Goal: Complete application form: Complete application form

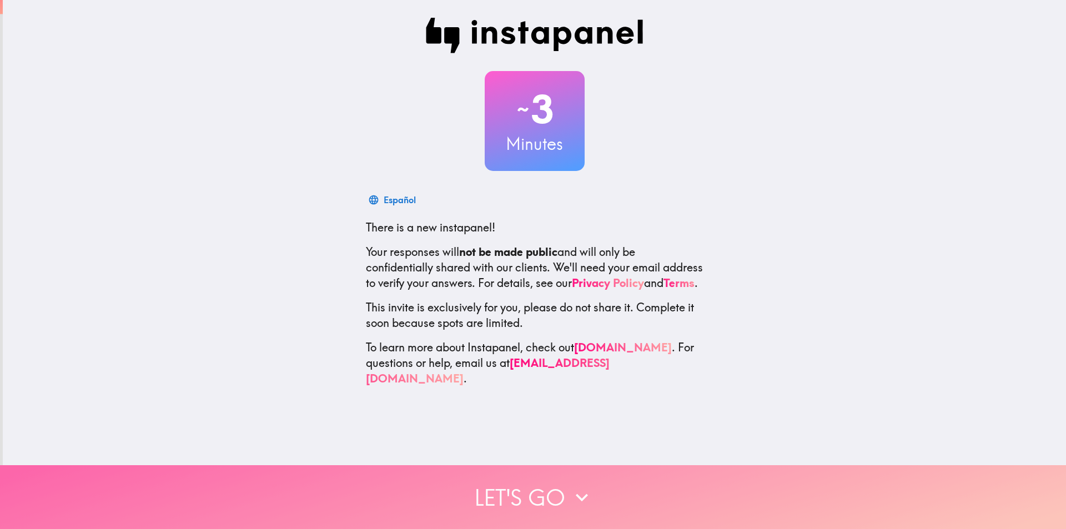
click at [545, 496] on button "Let's go" at bounding box center [533, 497] width 1066 height 64
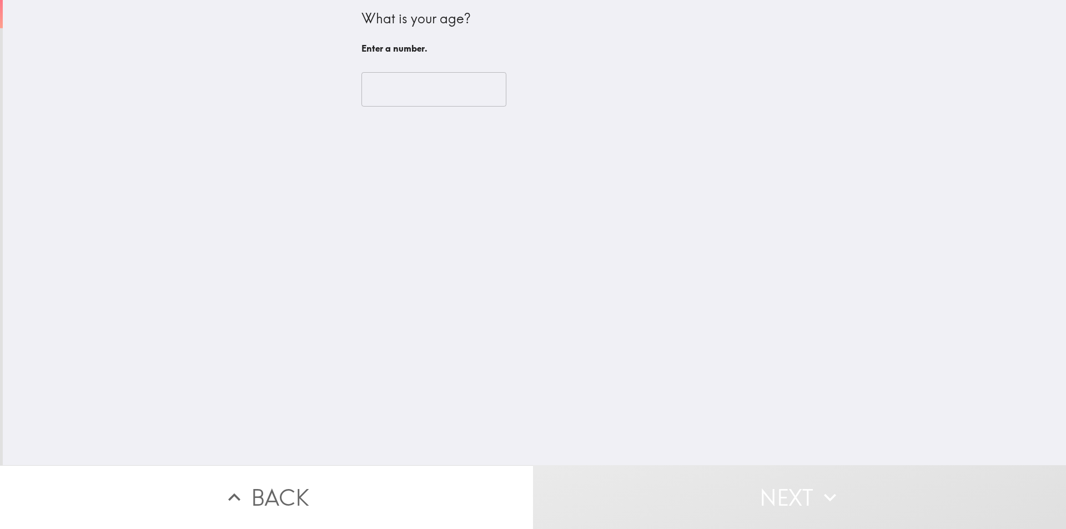
click at [440, 393] on div "What is your age? Enter a number. ​" at bounding box center [534, 232] width 1063 height 465
click at [391, 86] on input "number" at bounding box center [434, 89] width 145 height 34
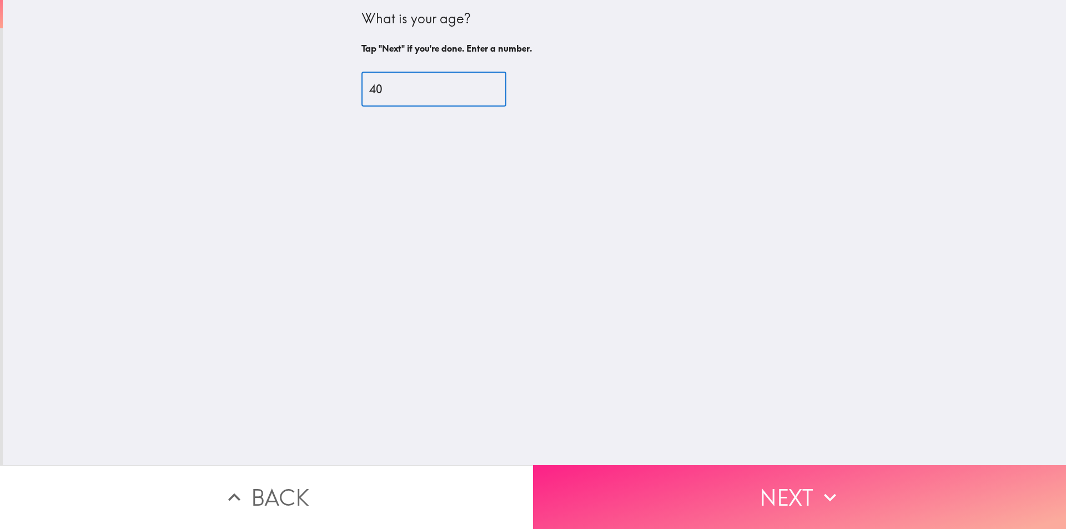
type input "40"
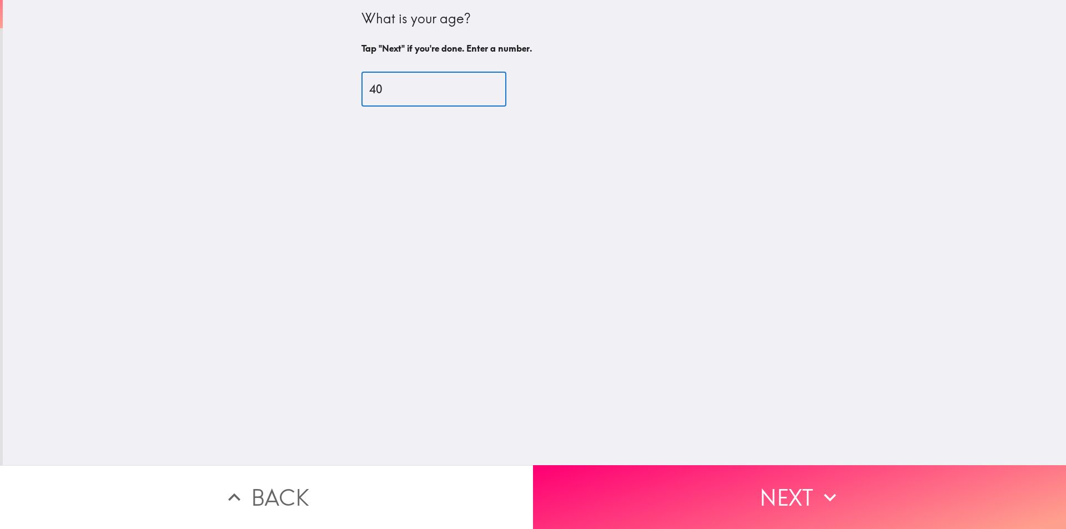
click at [610, 478] on button "Next" at bounding box center [799, 497] width 533 height 64
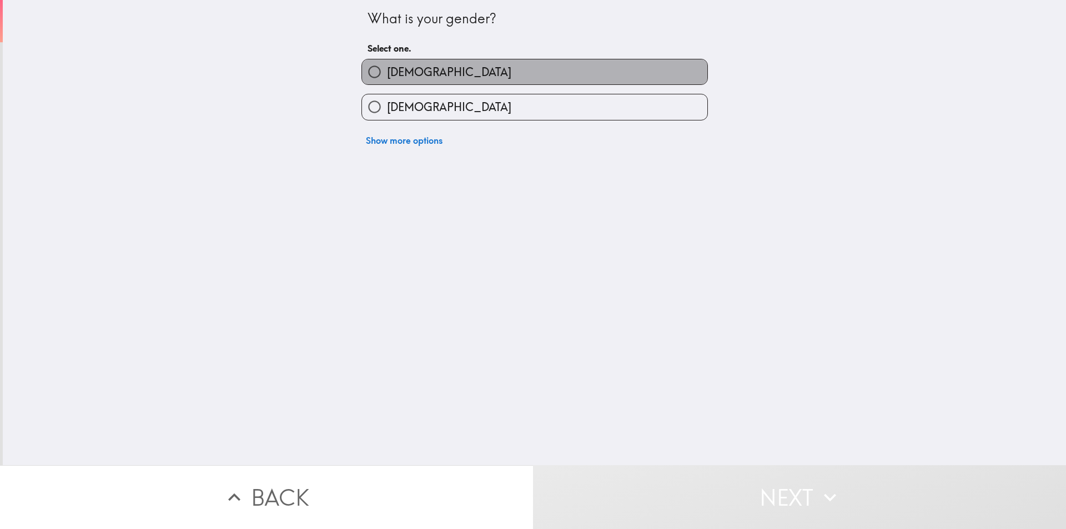
click at [430, 77] on label "[DEMOGRAPHIC_DATA]" at bounding box center [534, 71] width 345 height 25
click at [387, 77] on input "[DEMOGRAPHIC_DATA]" at bounding box center [374, 71] width 25 height 25
radio input "true"
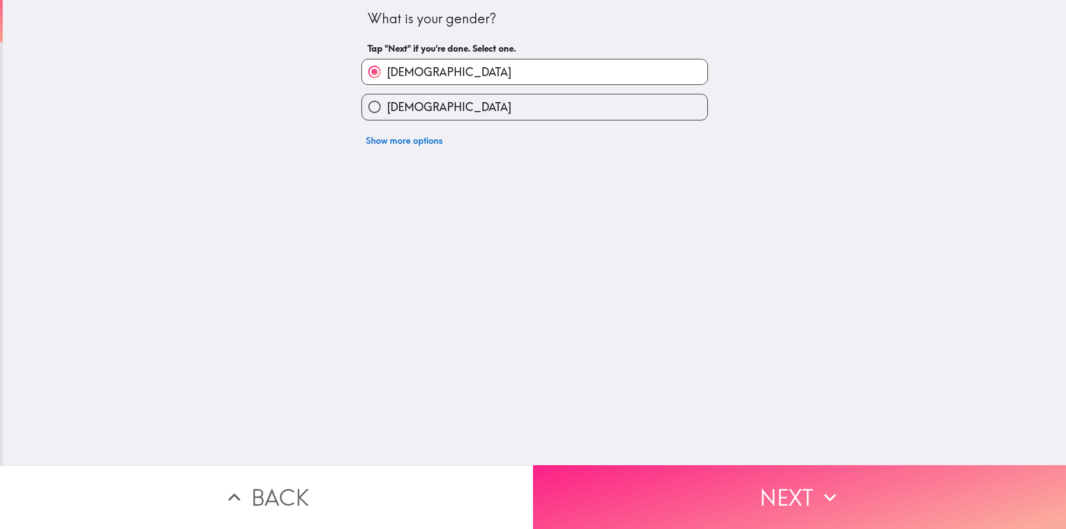
click at [604, 491] on button "Next" at bounding box center [799, 497] width 533 height 64
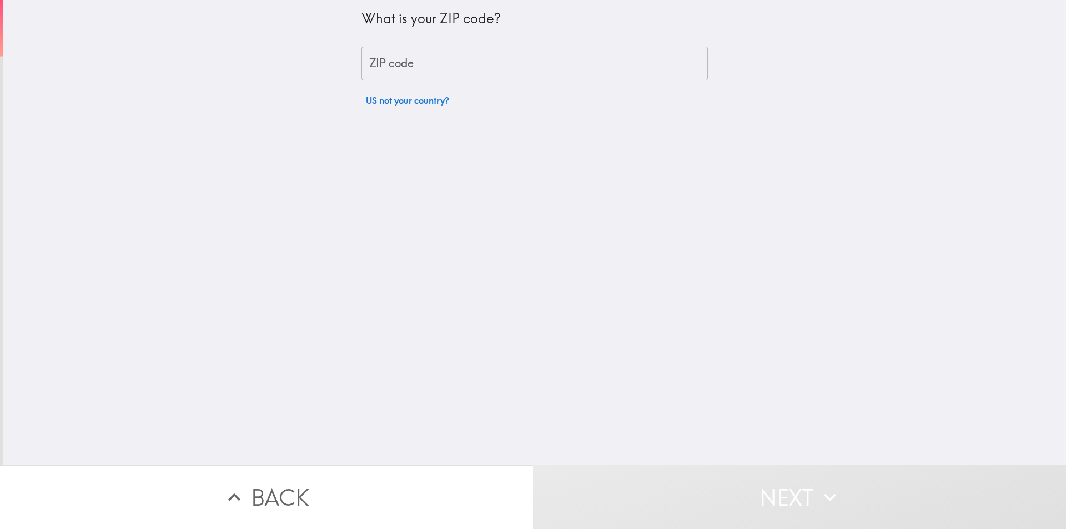
click at [415, 70] on input "ZIP code" at bounding box center [535, 64] width 347 height 34
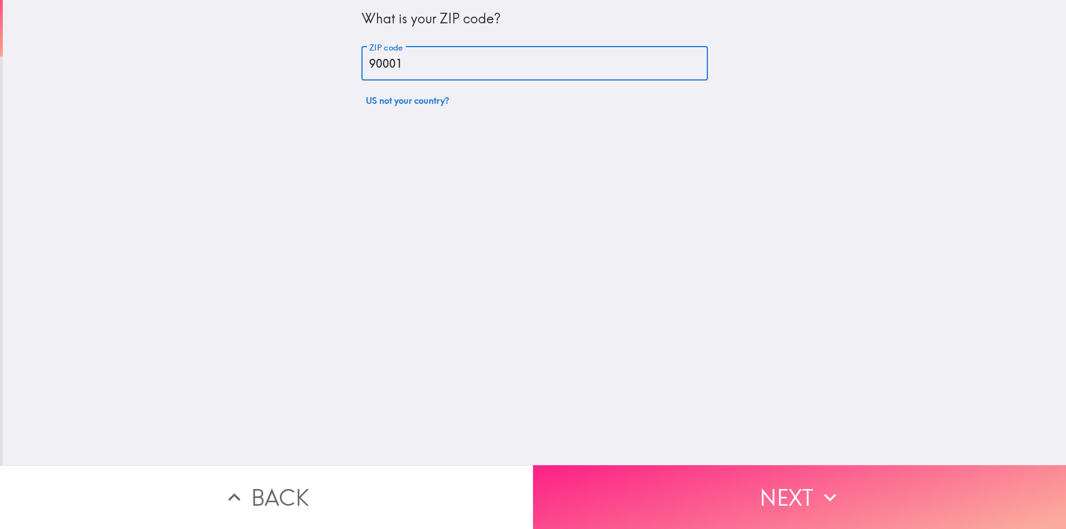
type input "90001"
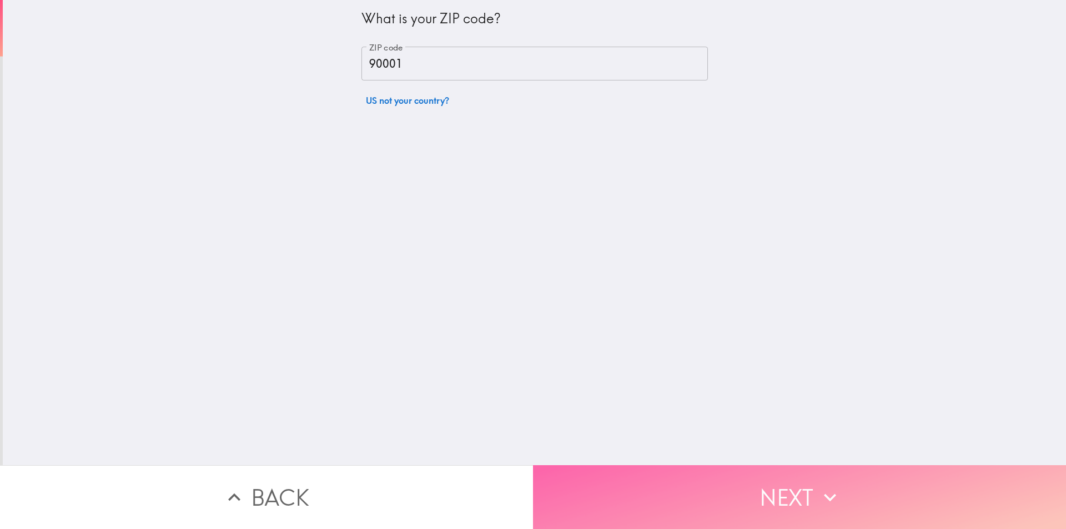
click at [584, 480] on button "Next" at bounding box center [799, 497] width 533 height 64
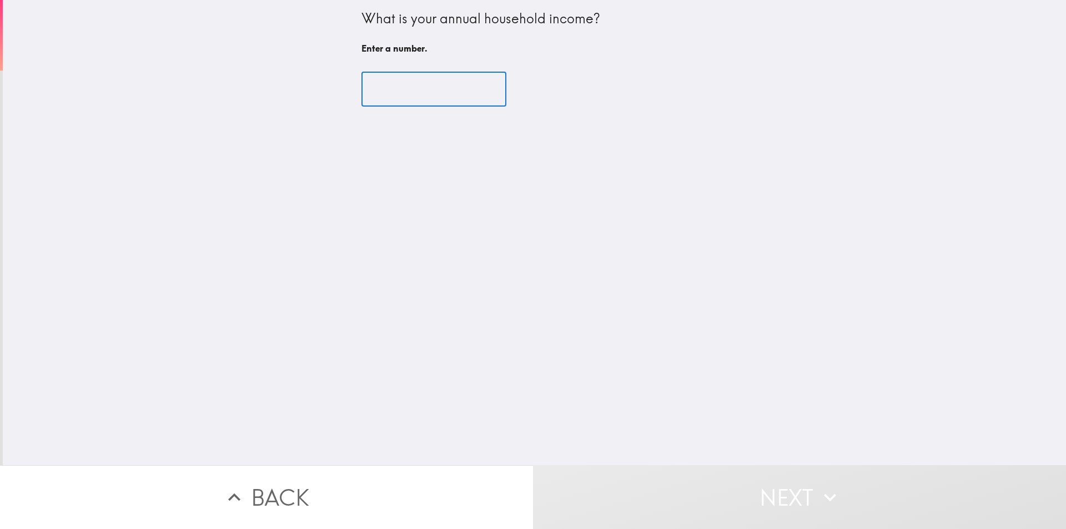
click at [419, 94] on input "number" at bounding box center [434, 89] width 145 height 34
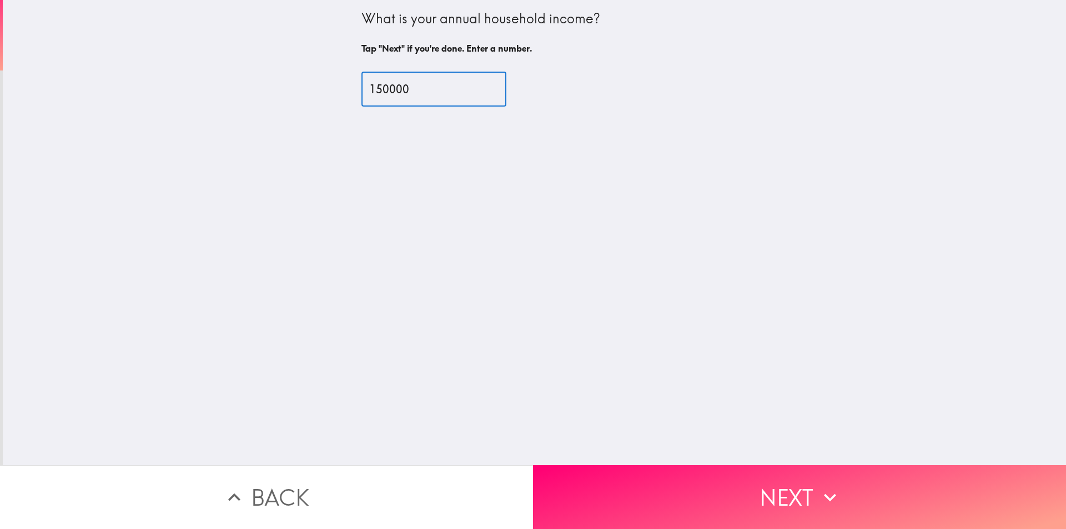
type input "150000"
click at [574, 488] on button "Next" at bounding box center [799, 497] width 533 height 64
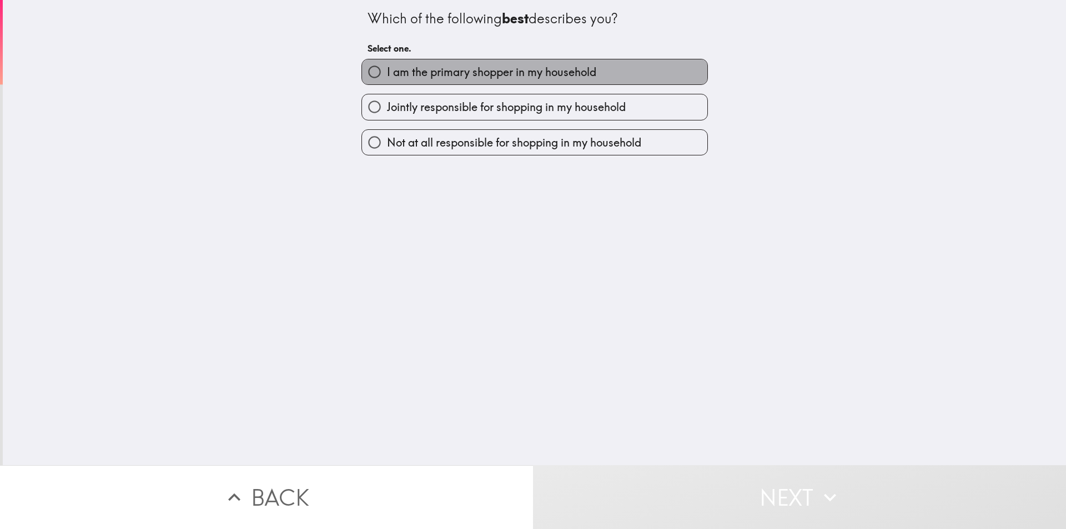
click at [428, 78] on span "I am the primary shopper in my household" at bounding box center [491, 72] width 209 height 16
click at [387, 78] on input "I am the primary shopper in my household" at bounding box center [374, 71] width 25 height 25
radio input "true"
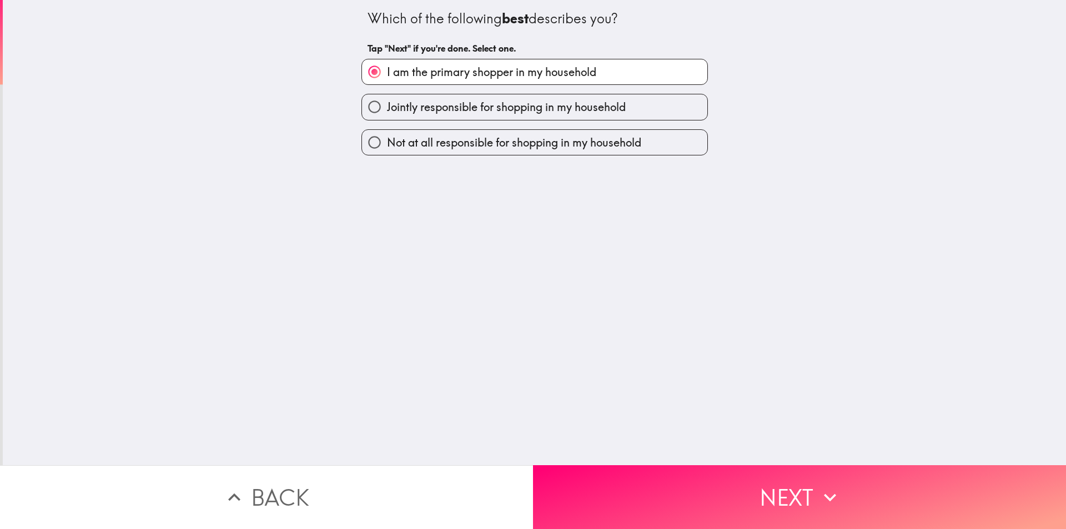
click at [644, 486] on button "Next" at bounding box center [799, 497] width 533 height 64
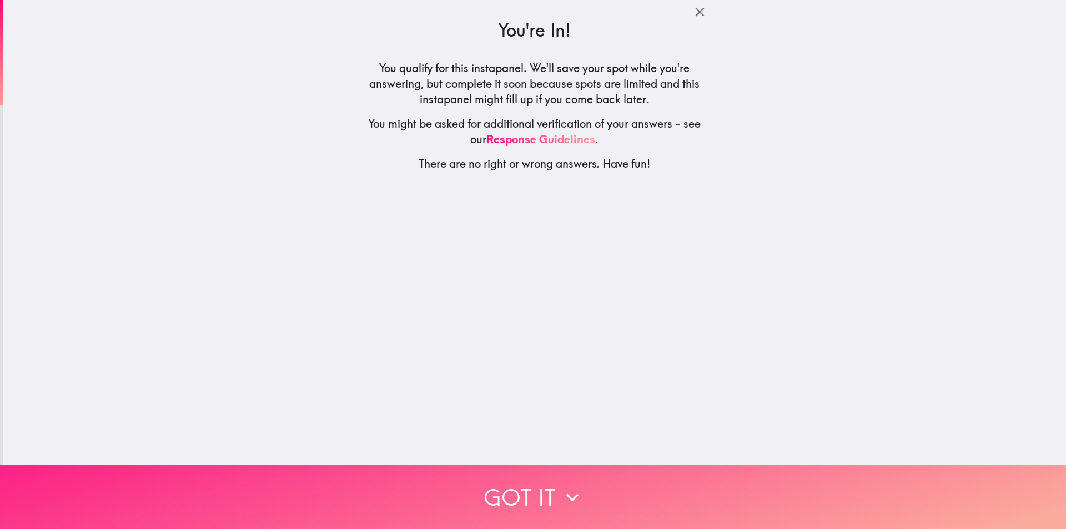
click at [531, 481] on button "Got it" at bounding box center [533, 497] width 1066 height 64
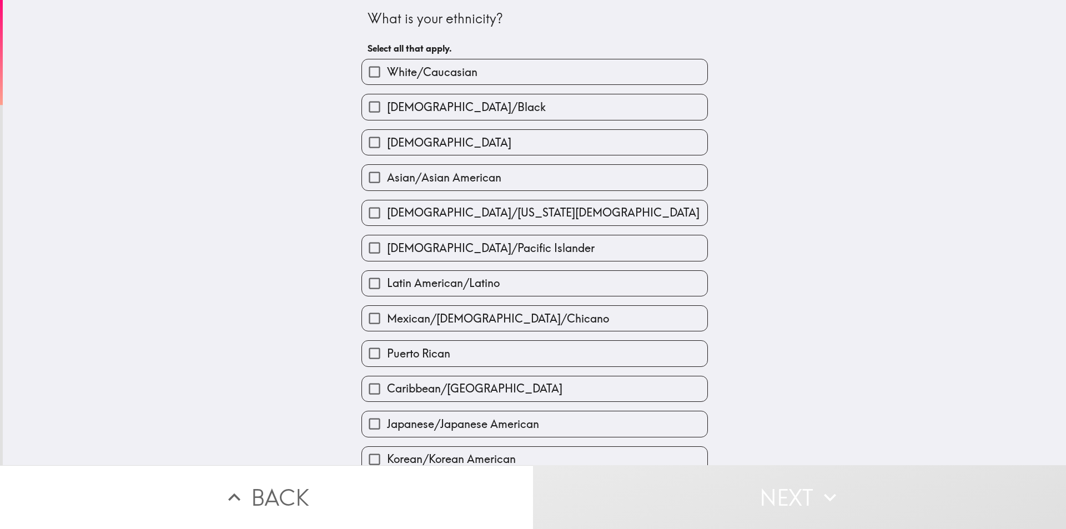
click at [492, 76] on label "White/Caucasian" at bounding box center [534, 71] width 345 height 25
click at [387, 76] on input "White/Caucasian" at bounding box center [374, 71] width 25 height 25
checkbox input "true"
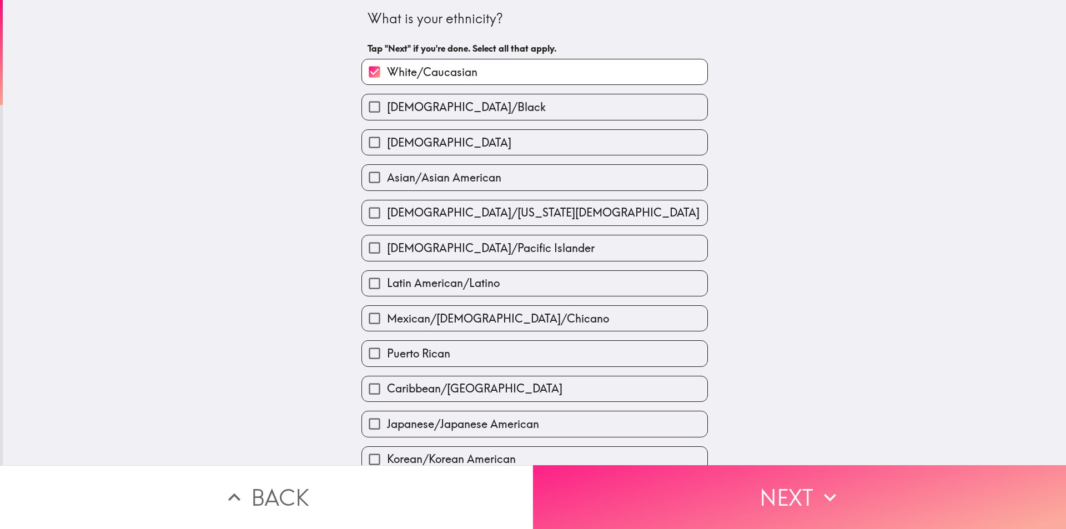
click at [682, 467] on button "Next" at bounding box center [799, 497] width 533 height 64
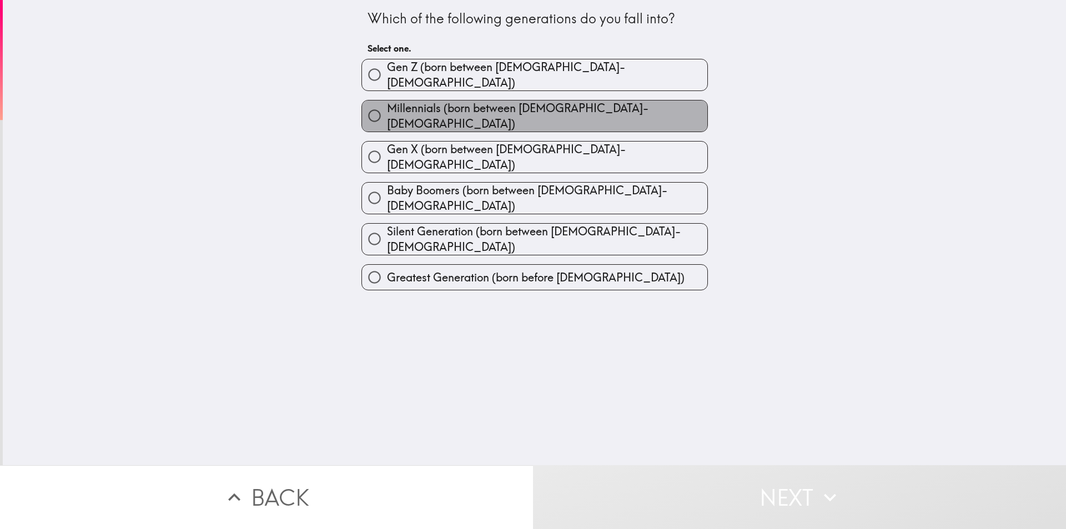
click at [456, 106] on span "Millennials (born between [DEMOGRAPHIC_DATA]-[DEMOGRAPHIC_DATA])" at bounding box center [547, 116] width 320 height 31
click at [387, 106] on input "Millennials (born between [DEMOGRAPHIC_DATA]-[DEMOGRAPHIC_DATA])" at bounding box center [374, 115] width 25 height 25
radio input "true"
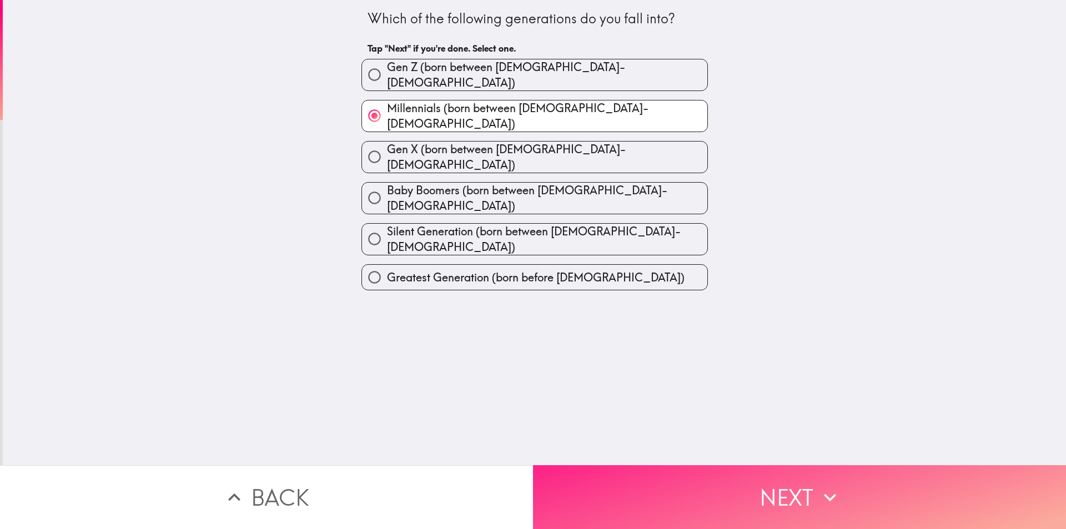
click at [634, 484] on button "Next" at bounding box center [799, 497] width 533 height 64
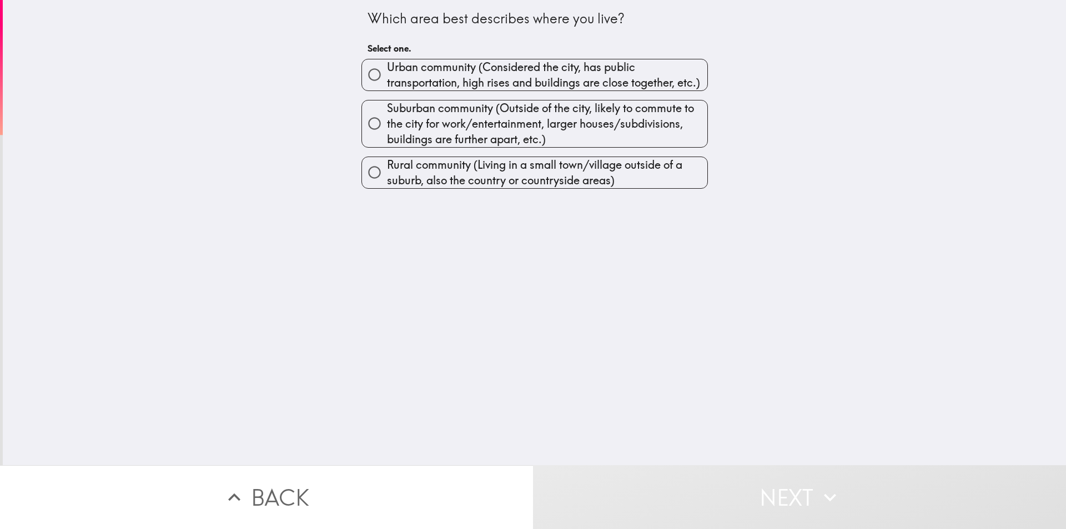
click at [477, 74] on span "Urban community (Considered the city, has public transportation, high rises and…" at bounding box center [547, 74] width 320 height 31
click at [387, 74] on input "Urban community (Considered the city, has public transportation, high rises and…" at bounding box center [374, 74] width 25 height 25
radio input "true"
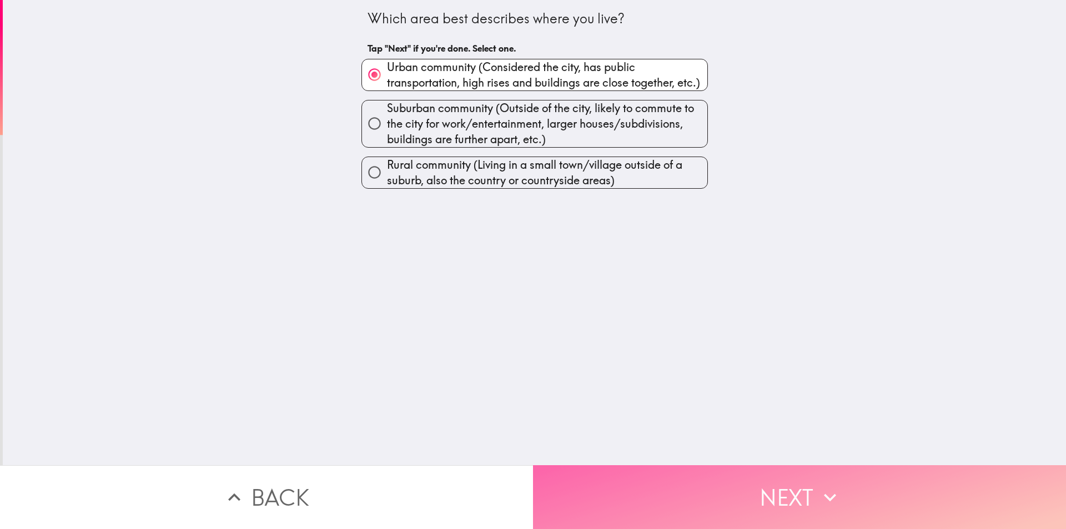
click at [623, 498] on button "Next" at bounding box center [799, 497] width 533 height 64
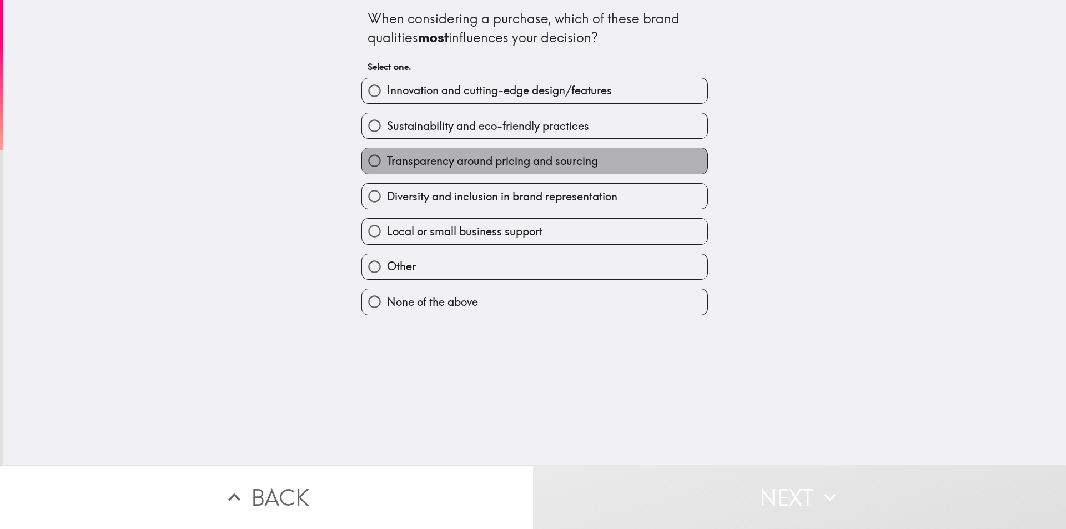
click at [507, 165] on span "Transparency around pricing and sourcing" at bounding box center [492, 161] width 211 height 16
click at [387, 165] on input "Transparency around pricing and sourcing" at bounding box center [374, 160] width 25 height 25
radio input "true"
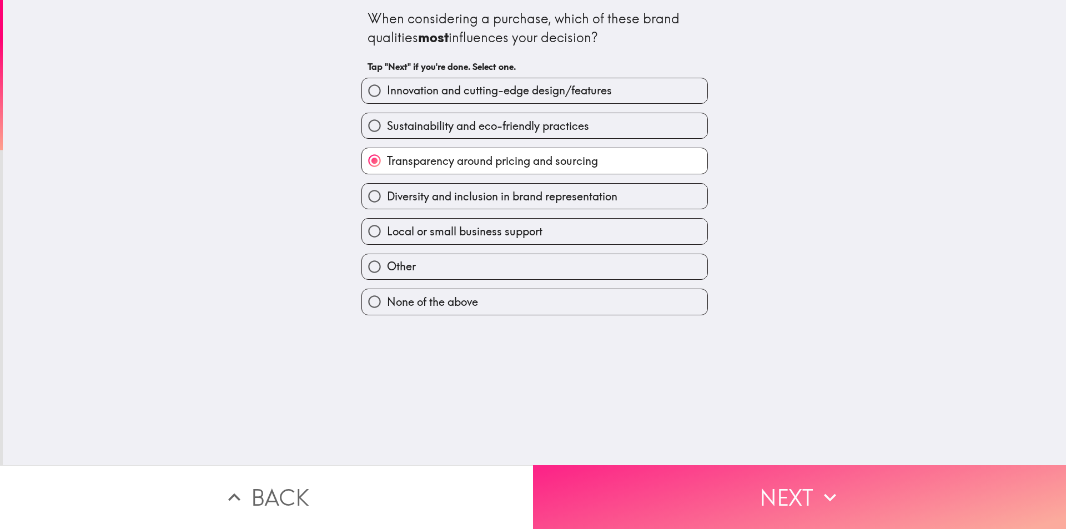
click at [662, 494] on button "Next" at bounding box center [799, 497] width 533 height 64
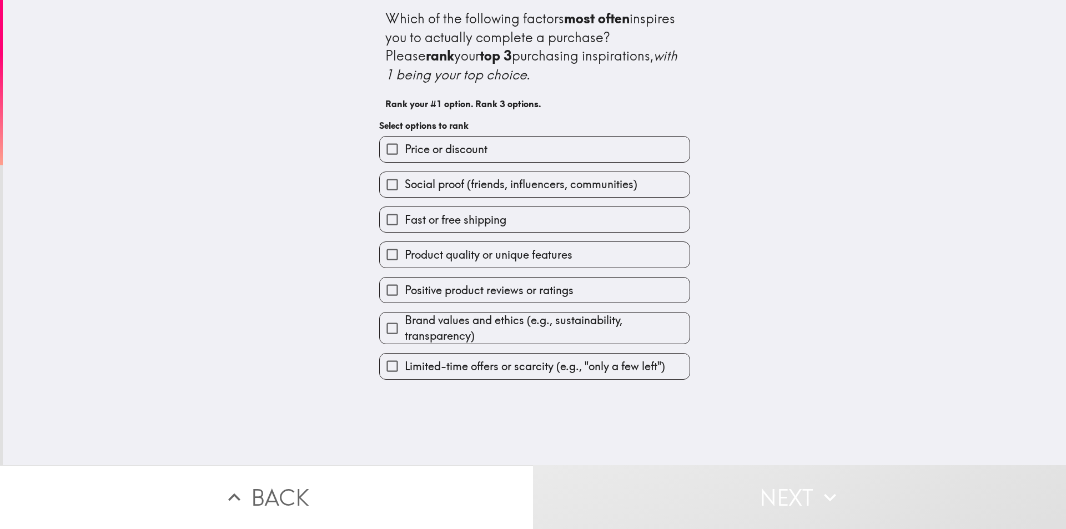
click at [502, 150] on label "Price or discount" at bounding box center [535, 149] width 310 height 25
click at [405, 150] on input "Price or discount" at bounding box center [392, 149] width 25 height 25
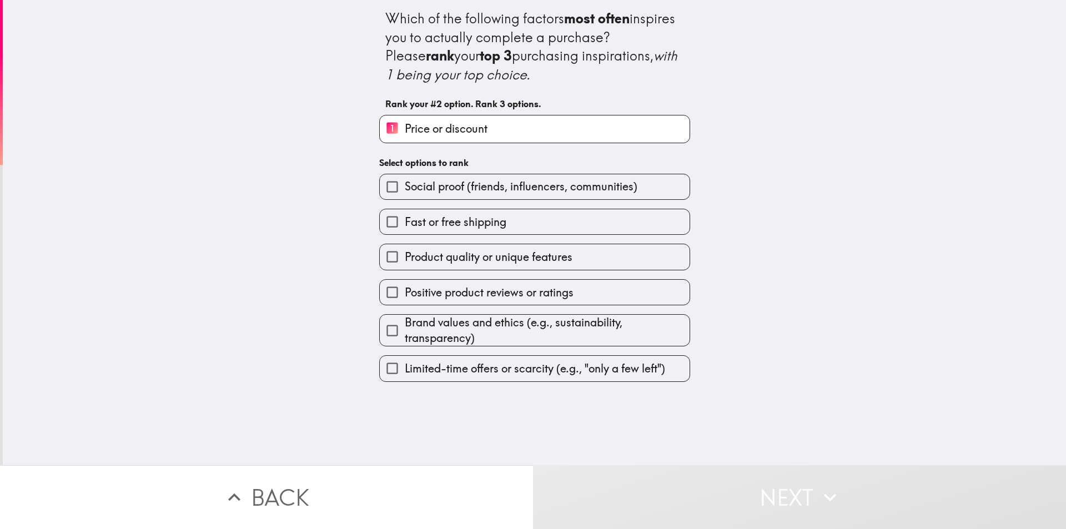
click at [518, 190] on span "Social proof (friends, influencers, communities)" at bounding box center [521, 187] width 233 height 16
click at [405, 190] on input "Social proof (friends, influencers, communities)" at bounding box center [392, 186] width 25 height 25
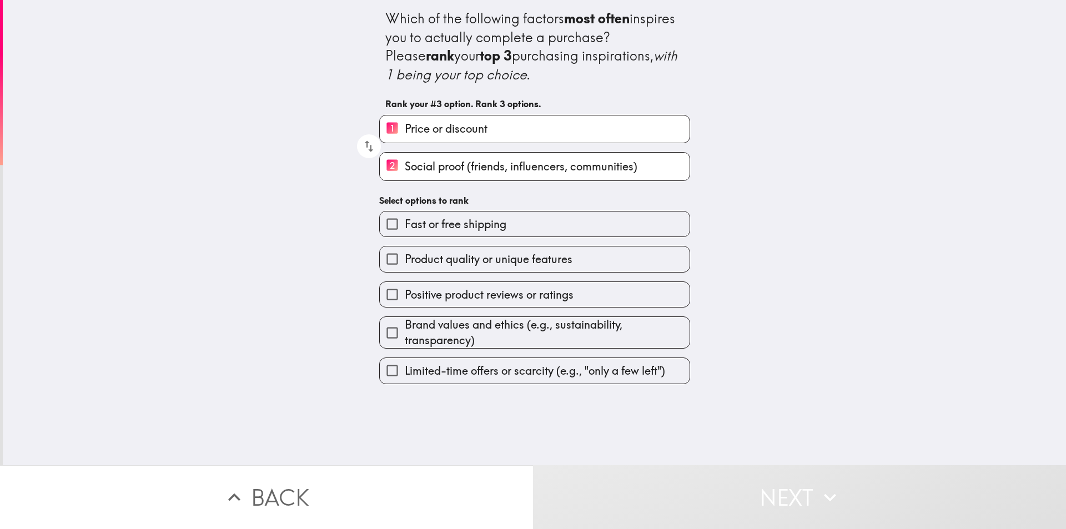
click at [476, 262] on span "Product quality or unique features" at bounding box center [489, 260] width 168 height 16
click at [405, 262] on input "Product quality or unique features" at bounding box center [392, 259] width 25 height 25
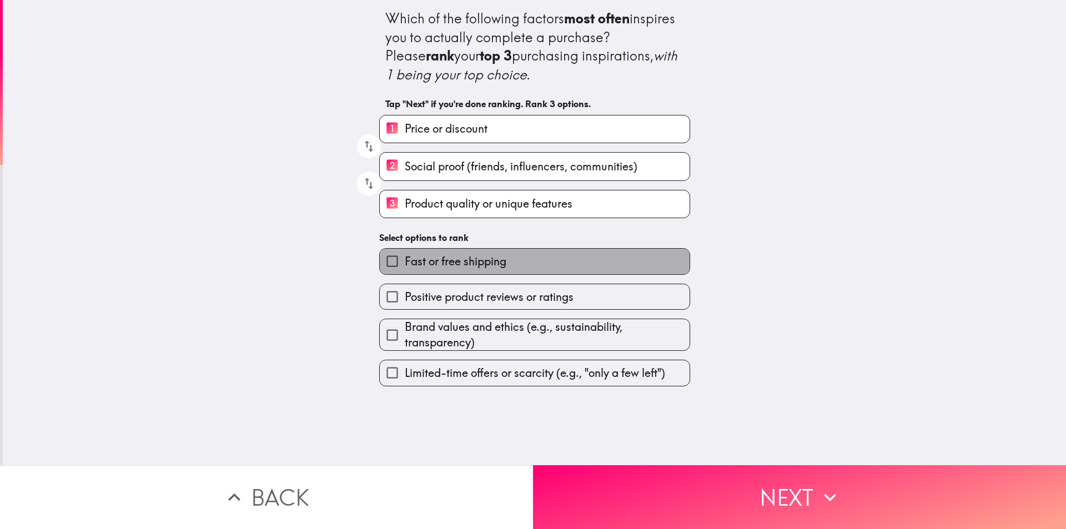
click at [490, 264] on span "Fast or free shipping" at bounding box center [456, 262] width 102 height 16
click at [405, 264] on input "Fast or free shipping" at bounding box center [392, 261] width 25 height 25
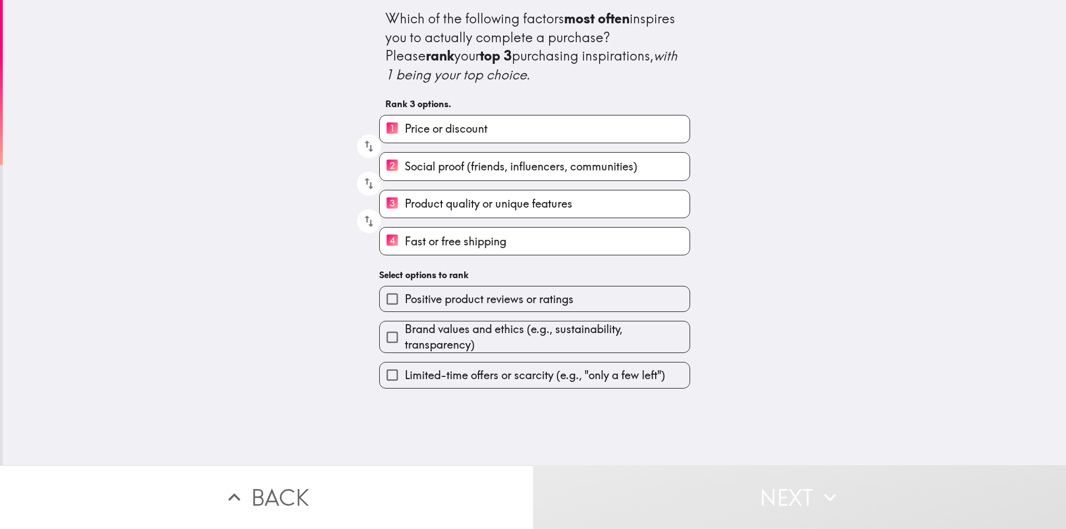
click at [499, 298] on span "Positive product reviews or ratings" at bounding box center [489, 300] width 169 height 16
click at [405, 298] on input "Positive product reviews or ratings" at bounding box center [392, 299] width 25 height 25
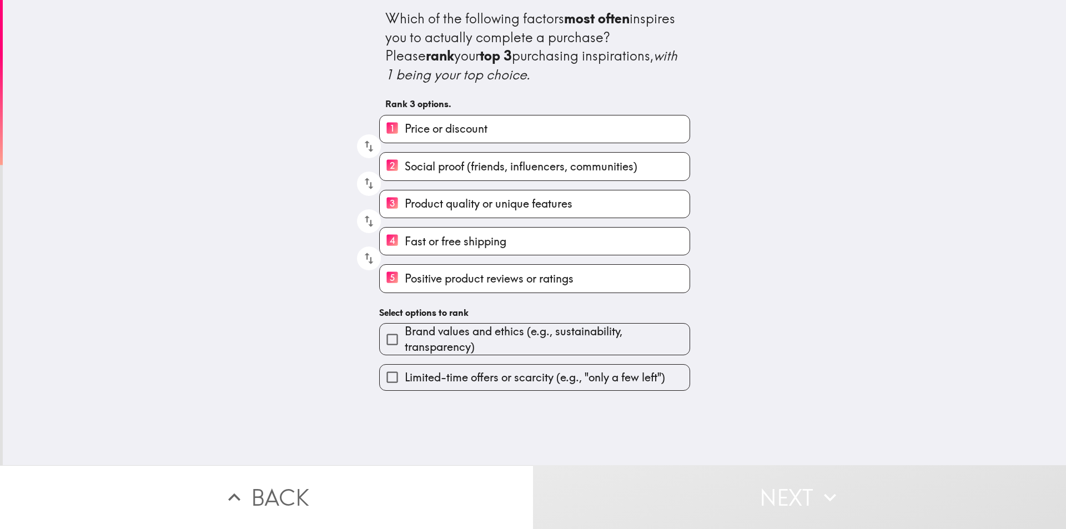
click at [559, 346] on span "Brand values and ethics (e.g., sustainability, transparency)" at bounding box center [547, 339] width 285 height 31
click at [405, 346] on input "Brand values and ethics (e.g., sustainability, transparency)" at bounding box center [392, 339] width 25 height 25
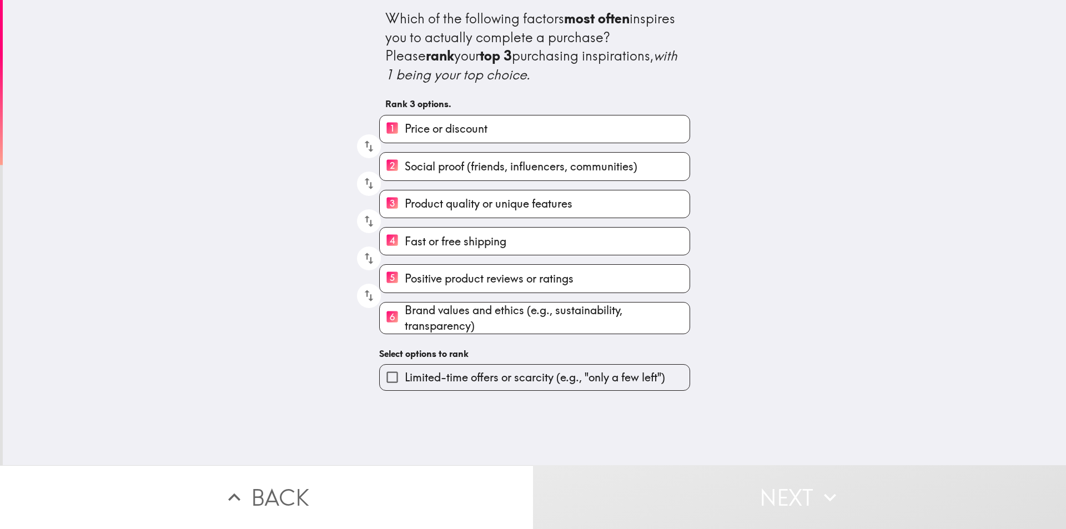
click at [611, 490] on button "Next" at bounding box center [799, 497] width 533 height 64
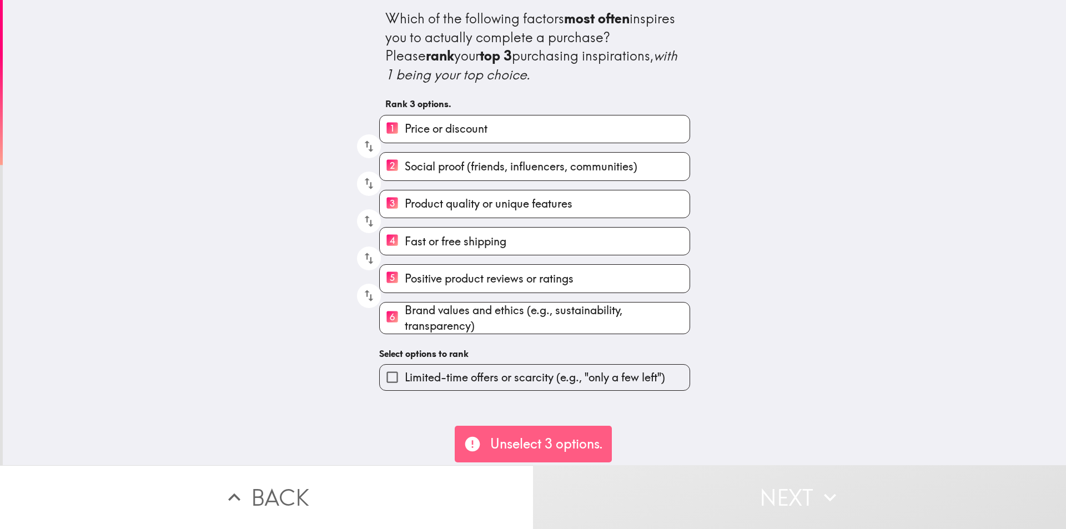
click at [448, 243] on span "Fast or free shipping" at bounding box center [456, 242] width 102 height 16
click at [405, 243] on input "4 Fast or free shipping" at bounding box center [392, 241] width 25 height 27
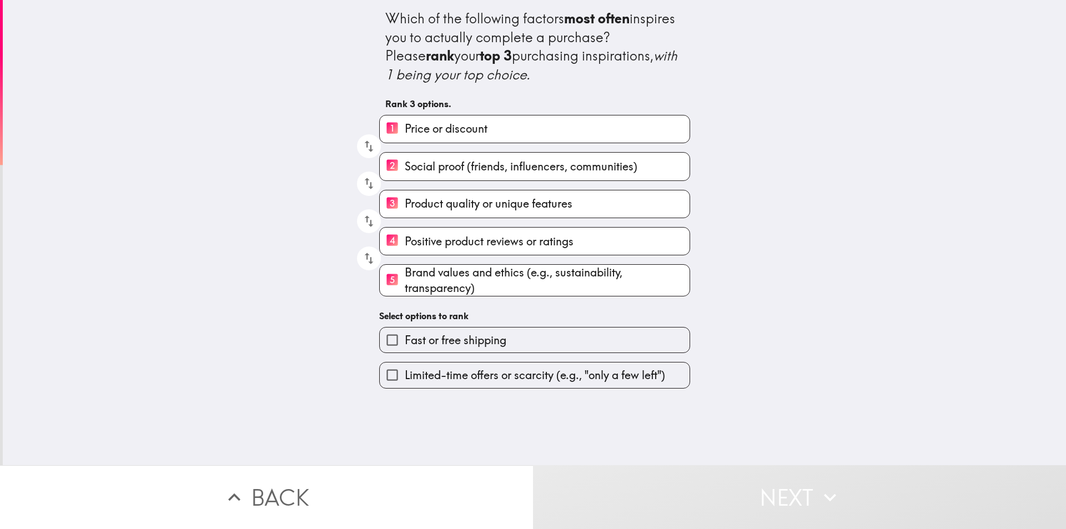
click at [496, 287] on span "Brand values and ethics (e.g., sustainability, transparency)" at bounding box center [547, 280] width 285 height 31
click at [405, 287] on input "5 Brand values and ethics (e.g., sustainability, transparency)" at bounding box center [392, 280] width 25 height 27
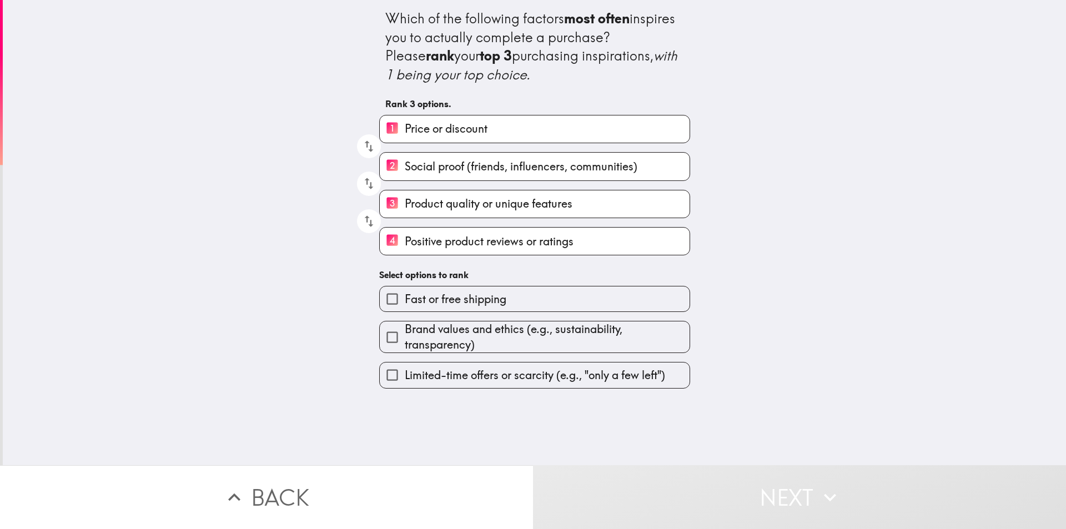
click at [524, 167] on span "Social proof (friends, influencers, communities)" at bounding box center [521, 167] width 233 height 16
click at [405, 167] on input "2 Social proof (friends, influencers, communities)" at bounding box center [392, 166] width 25 height 27
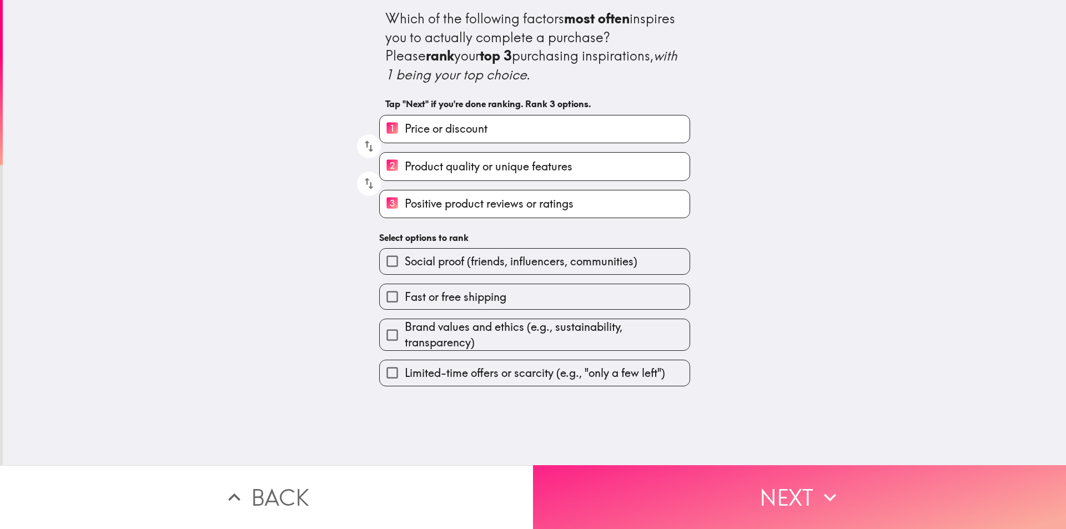
click at [659, 480] on button "Next" at bounding box center [799, 497] width 533 height 64
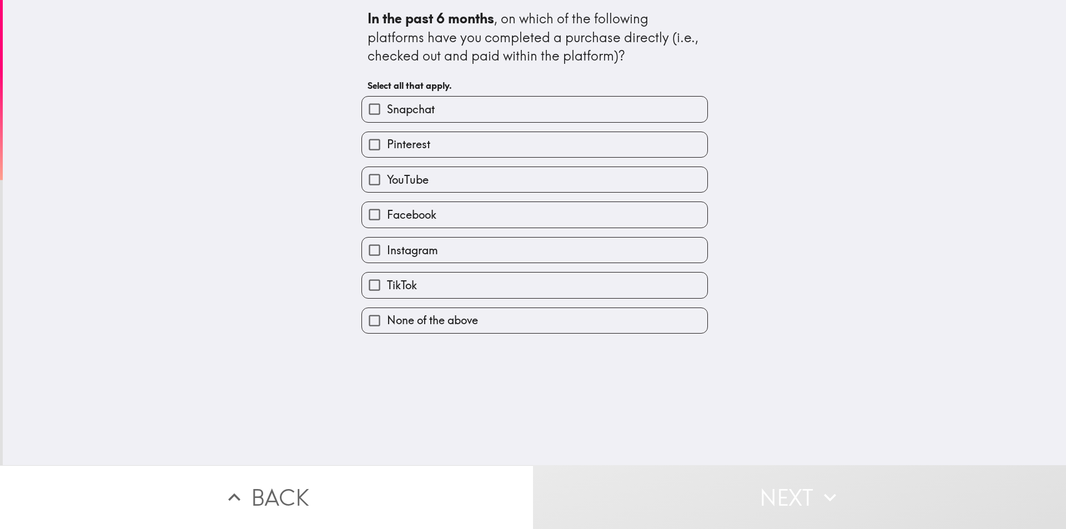
click at [425, 288] on label "TikTok" at bounding box center [534, 285] width 345 height 25
click at [387, 288] on input "TikTok" at bounding box center [374, 285] width 25 height 25
checkbox input "true"
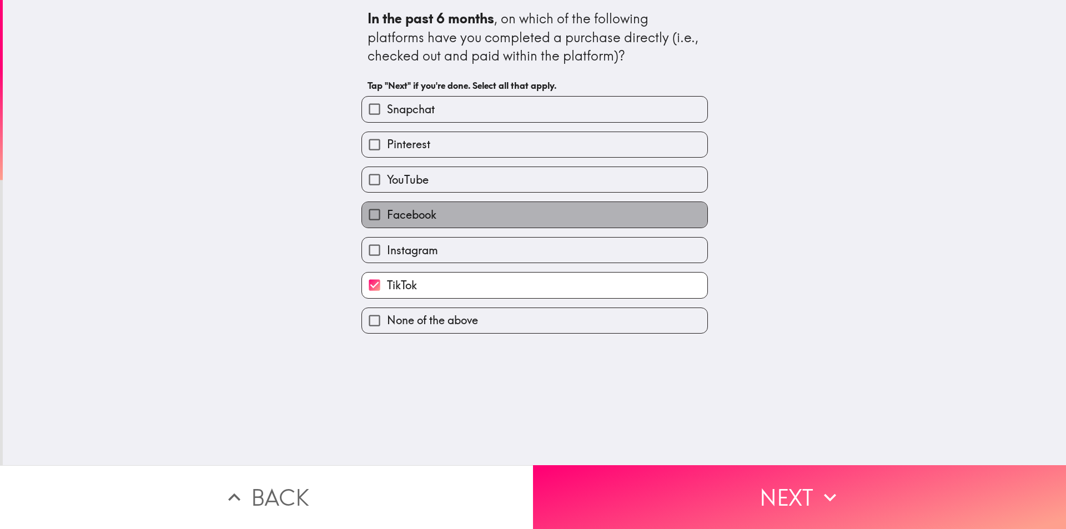
click at [448, 219] on label "Facebook" at bounding box center [534, 214] width 345 height 25
click at [387, 219] on input "Facebook" at bounding box center [374, 214] width 25 height 25
checkbox input "true"
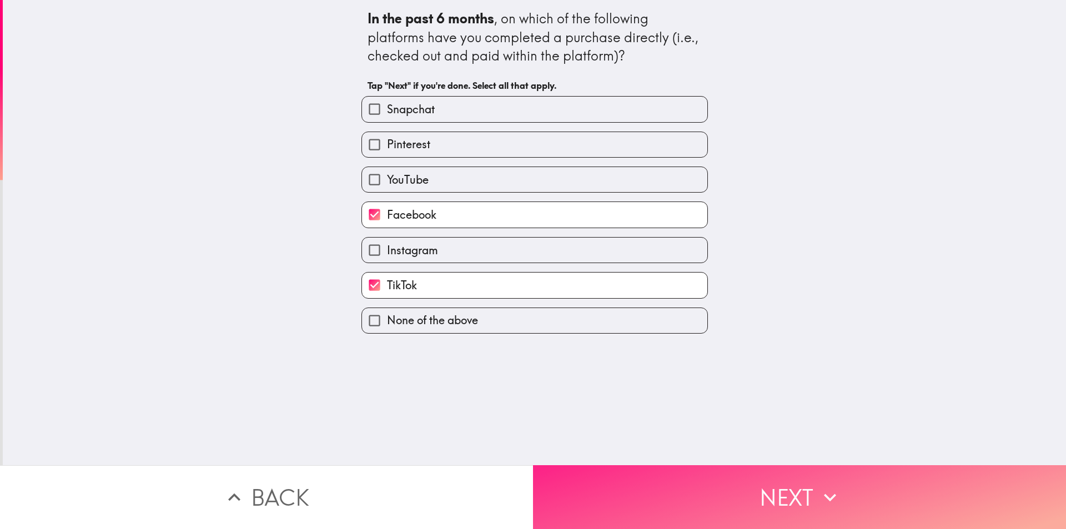
click at [606, 502] on button "Next" at bounding box center [799, 497] width 533 height 64
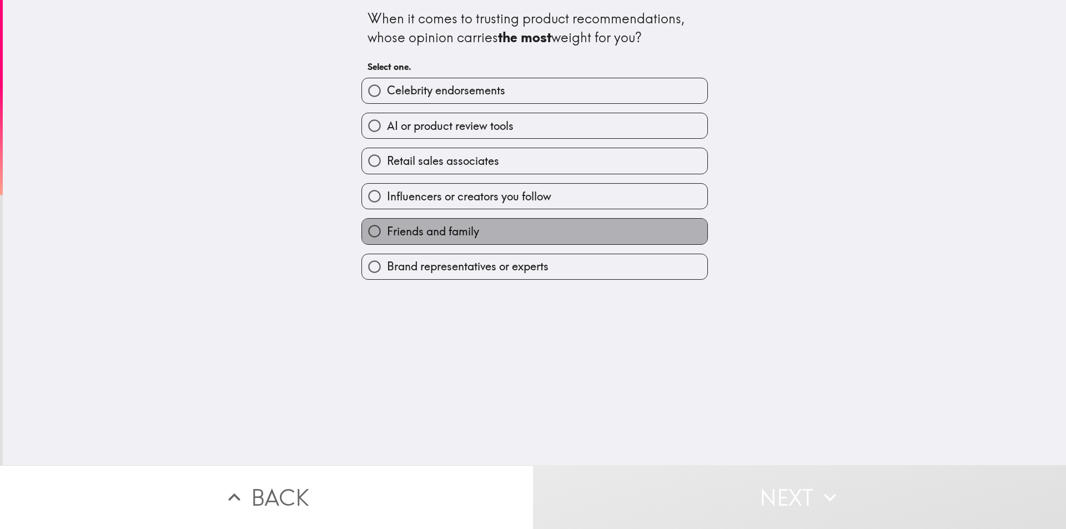
click at [479, 231] on label "Friends and family" at bounding box center [534, 231] width 345 height 25
click at [387, 231] on input "Friends and family" at bounding box center [374, 231] width 25 height 25
radio input "true"
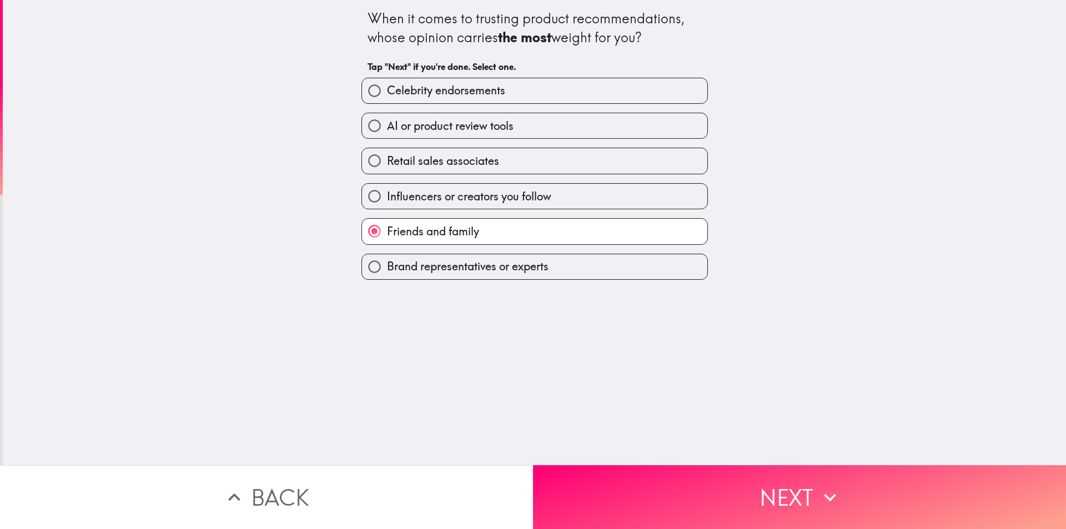
click at [507, 158] on label "Retail sales associates" at bounding box center [534, 160] width 345 height 25
click at [387, 158] on input "Retail sales associates" at bounding box center [374, 160] width 25 height 25
radio input "true"
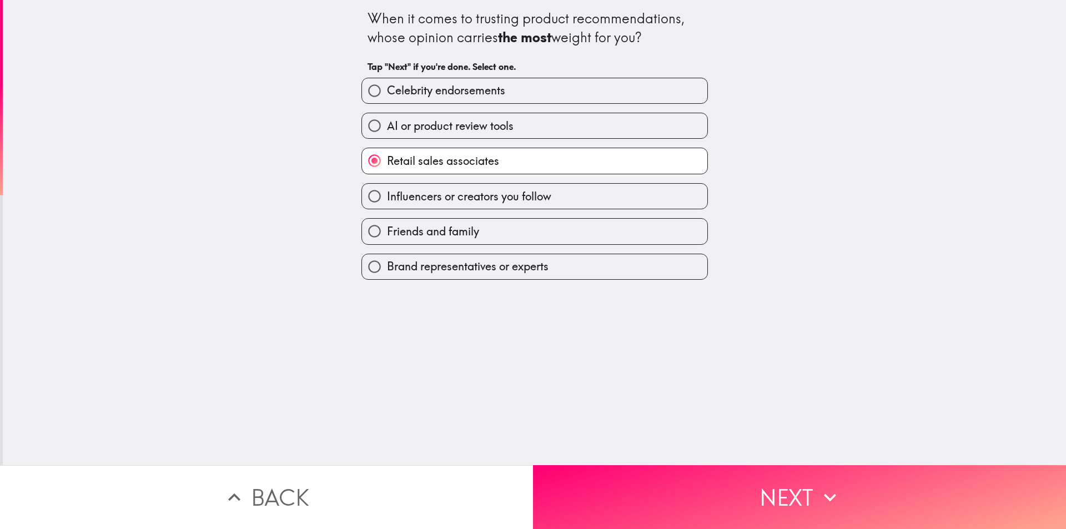
click at [506, 270] on span "Brand representatives or experts" at bounding box center [468, 267] width 162 height 16
click at [387, 270] on input "Brand representatives or experts" at bounding box center [374, 266] width 25 height 25
radio input "true"
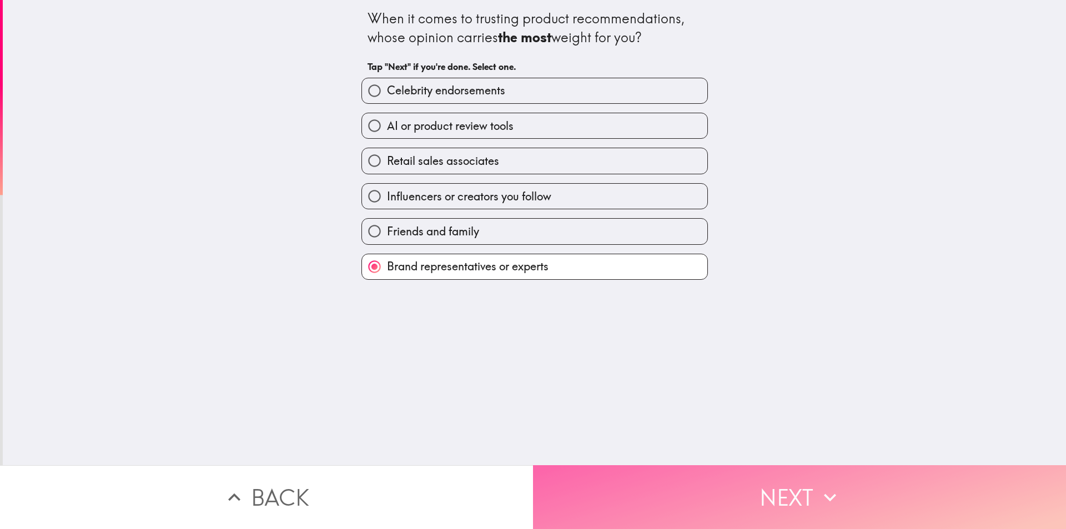
click at [655, 483] on button "Next" at bounding box center [799, 497] width 533 height 64
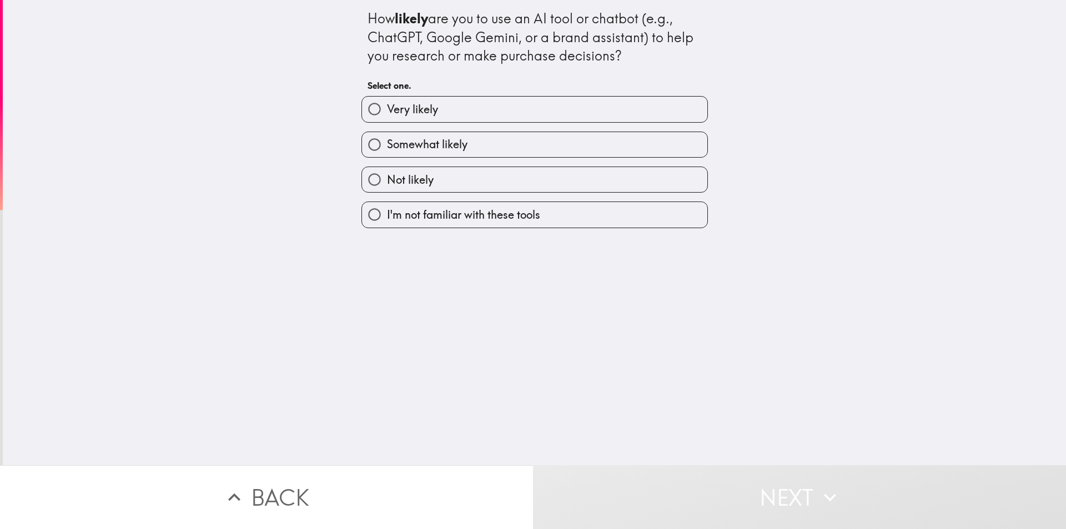
click at [482, 109] on label "Very likely" at bounding box center [534, 109] width 345 height 25
click at [387, 109] on input "Very likely" at bounding box center [374, 109] width 25 height 25
radio input "true"
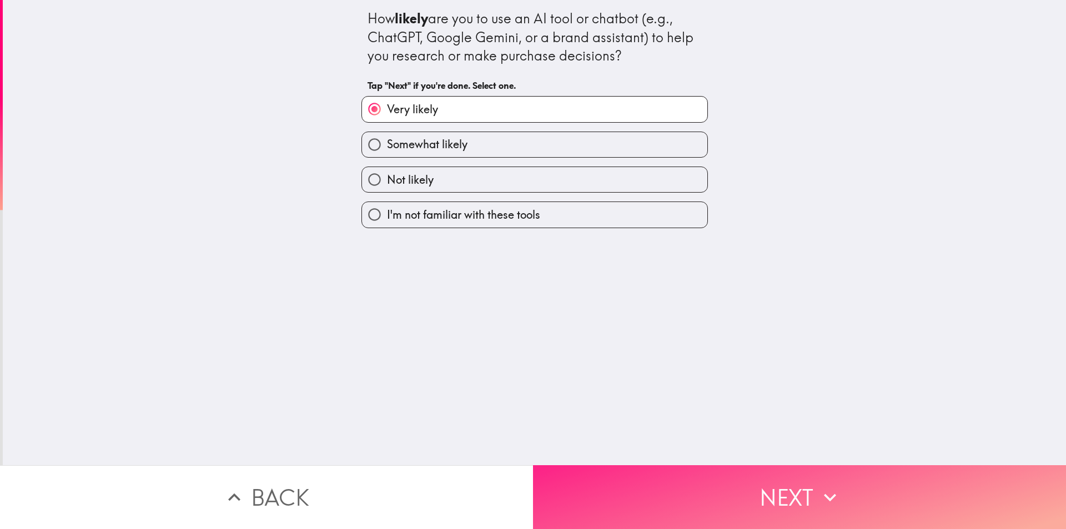
drag, startPoint x: 632, startPoint y: 488, endPoint x: 639, endPoint y: 491, distance: 7.5
click at [633, 488] on button "Next" at bounding box center [799, 497] width 533 height 64
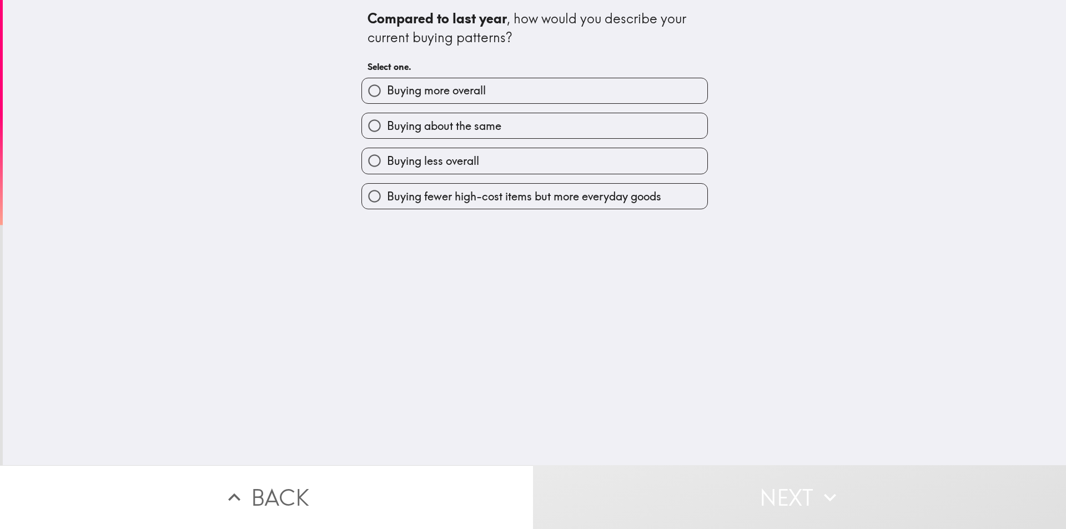
click at [449, 93] on span "Buying more overall" at bounding box center [436, 91] width 99 height 16
click at [387, 93] on input "Buying more overall" at bounding box center [374, 90] width 25 height 25
radio input "true"
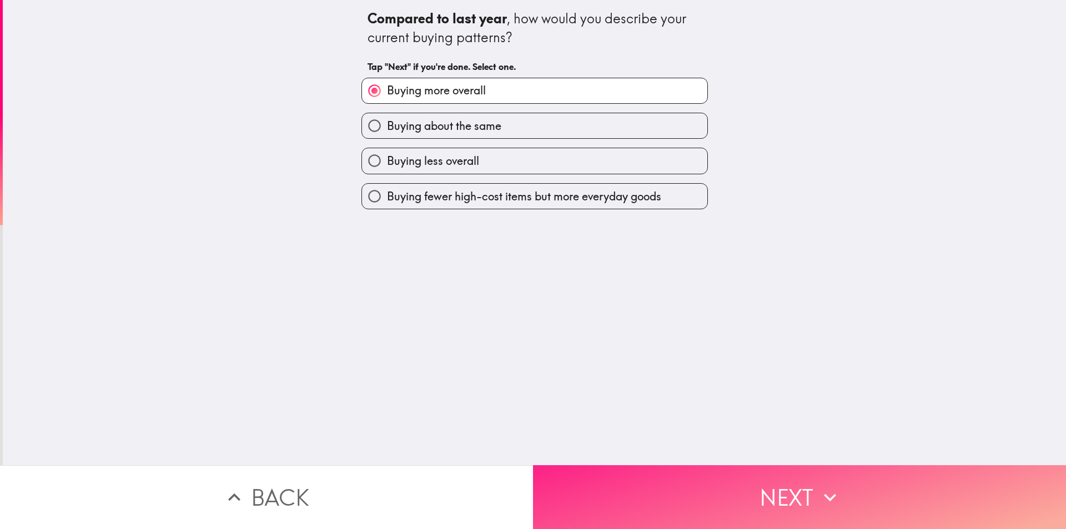
click at [645, 479] on button "Next" at bounding box center [799, 497] width 533 height 64
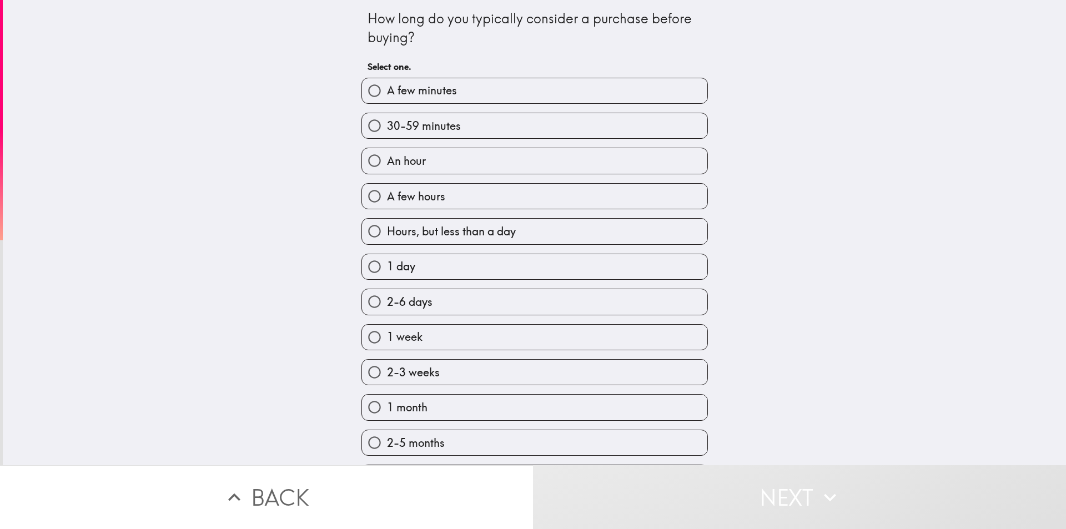
click at [461, 275] on label "1 day" at bounding box center [534, 266] width 345 height 25
click at [387, 275] on input "1 day" at bounding box center [374, 266] width 25 height 25
radio input "true"
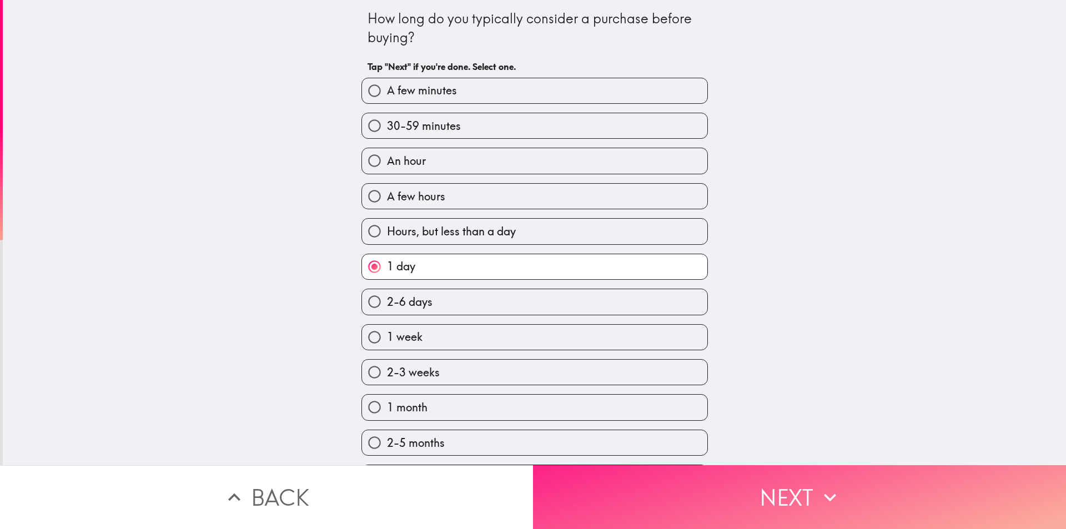
click at [669, 476] on button "Next" at bounding box center [799, 497] width 533 height 64
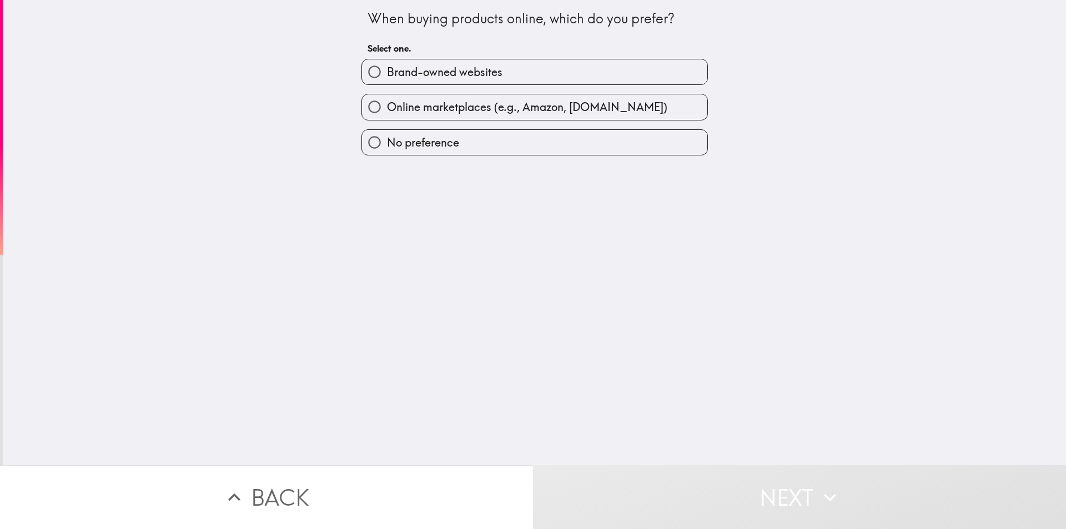
click at [419, 139] on span "No preference" at bounding box center [423, 143] width 72 height 16
click at [387, 139] on input "No preference" at bounding box center [374, 142] width 25 height 25
radio input "true"
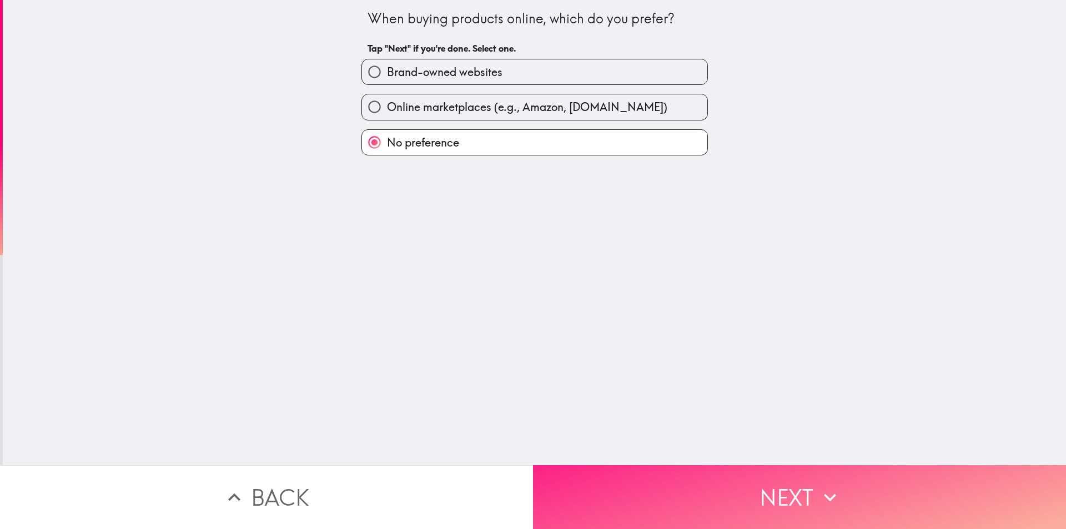
click at [641, 478] on button "Next" at bounding box center [799, 497] width 533 height 64
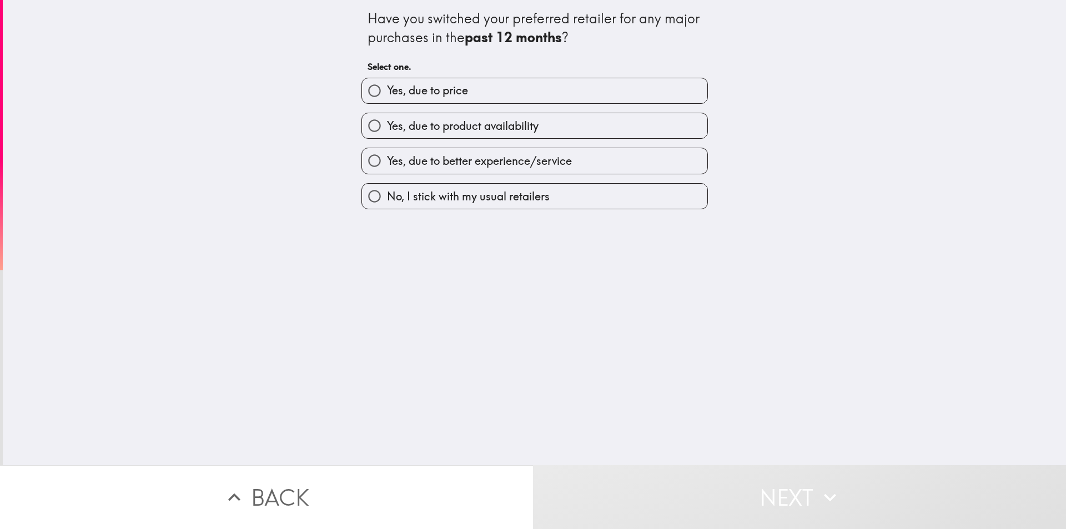
click at [446, 97] on span "Yes, due to price" at bounding box center [427, 91] width 81 height 16
click at [387, 97] on input "Yes, due to price" at bounding box center [374, 90] width 25 height 25
radio input "true"
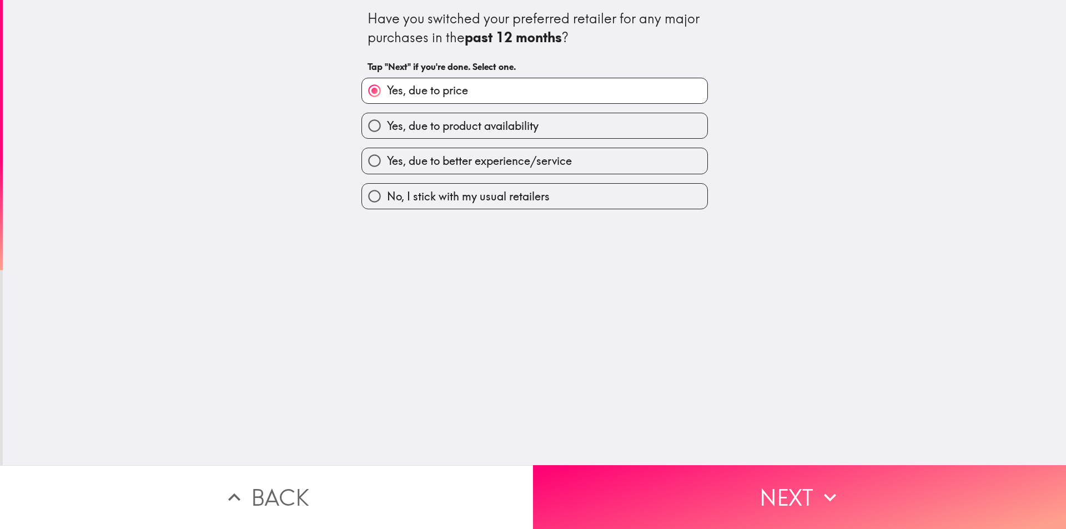
click at [469, 133] on span "Yes, due to product availability" at bounding box center [463, 126] width 152 height 16
click at [387, 133] on input "Yes, due to product availability" at bounding box center [374, 125] width 25 height 25
radio input "true"
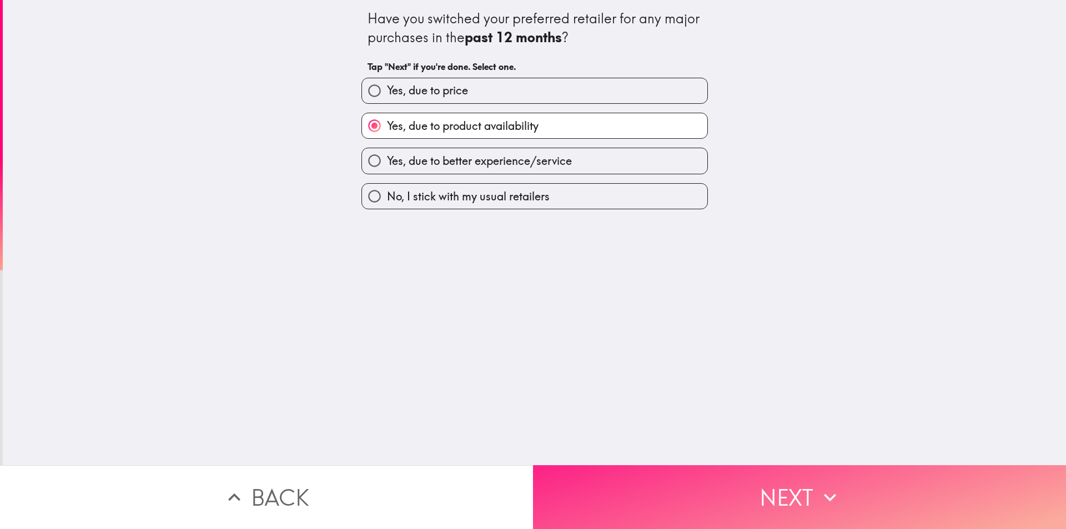
click at [603, 466] on button "Next" at bounding box center [799, 497] width 533 height 64
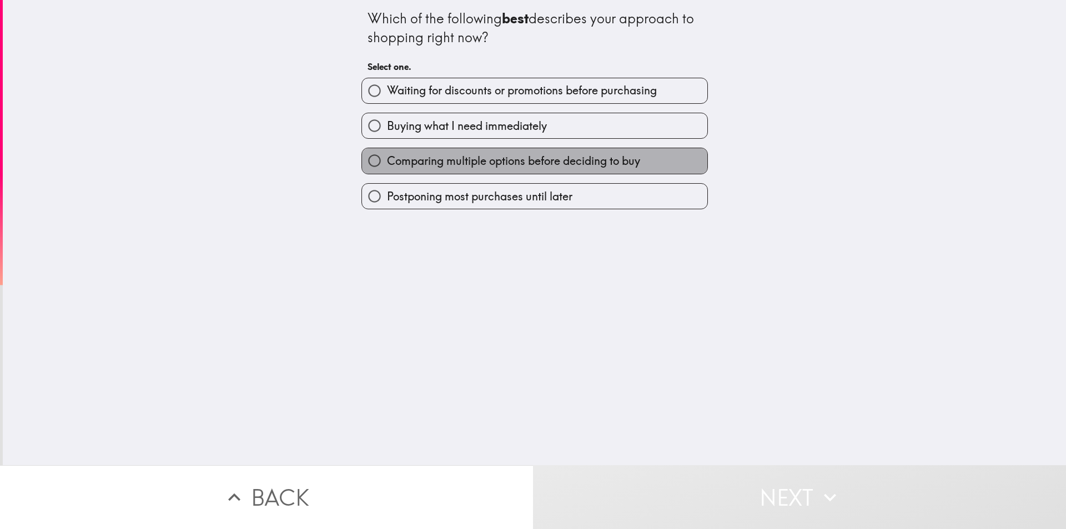
click at [452, 161] on span "Comparing multiple options before deciding to buy" at bounding box center [513, 161] width 253 height 16
click at [387, 161] on input "Comparing multiple options before deciding to buy" at bounding box center [374, 160] width 25 height 25
radio input "true"
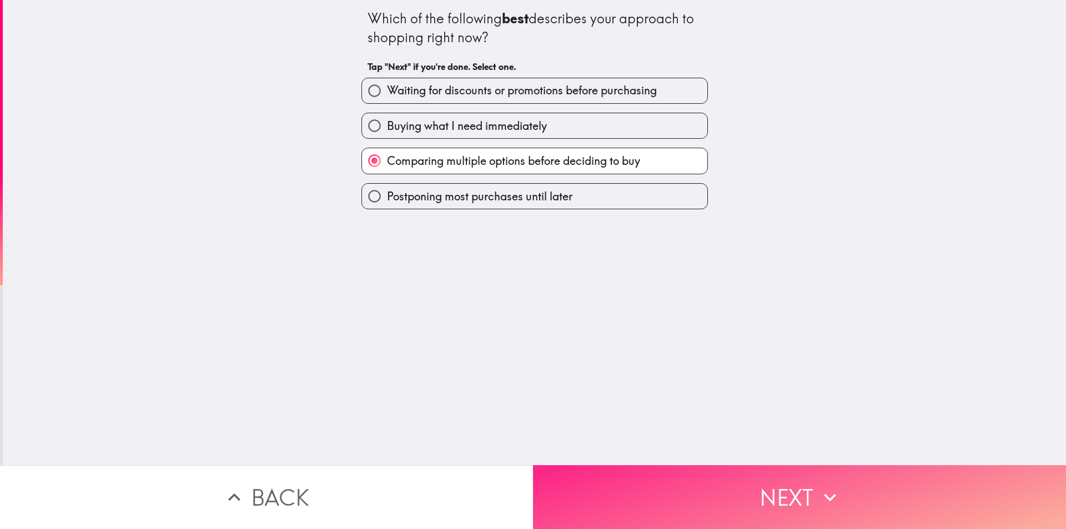
click at [567, 483] on button "Next" at bounding box center [799, 497] width 533 height 64
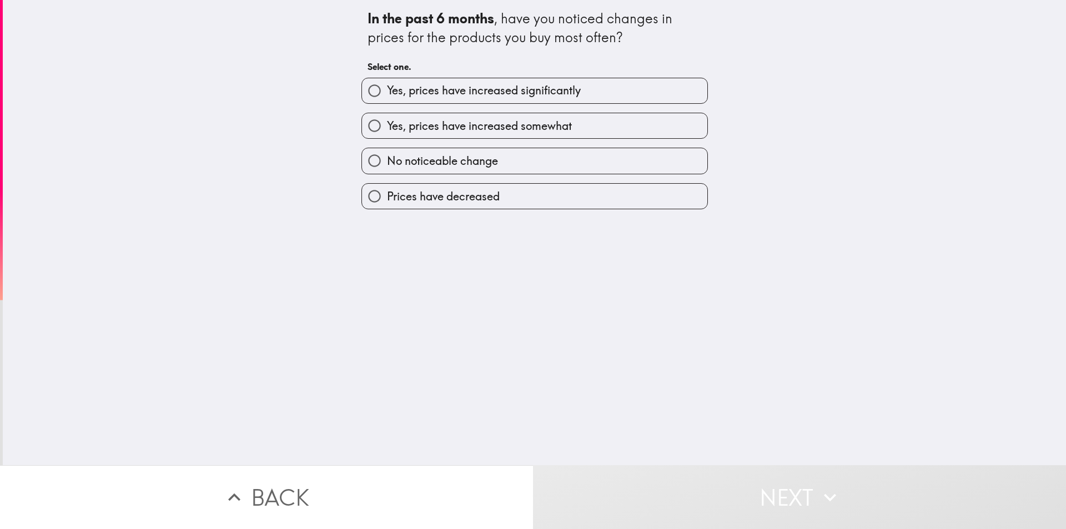
click at [478, 88] on span "Yes, prices have increased significantly" at bounding box center [484, 91] width 194 height 16
click at [387, 88] on input "Yes, prices have increased significantly" at bounding box center [374, 90] width 25 height 25
radio input "true"
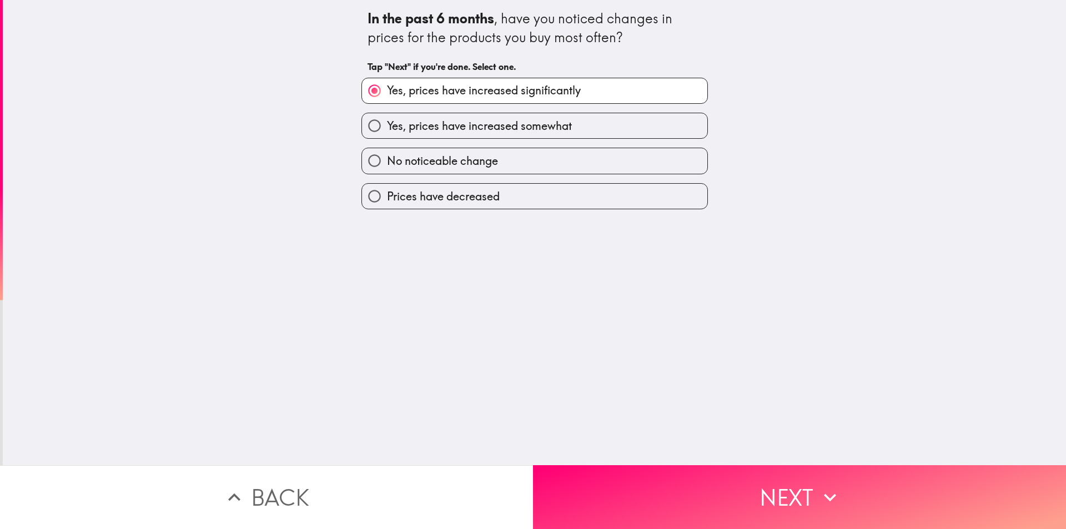
click at [491, 129] on span "Yes, prices have increased somewhat" at bounding box center [479, 126] width 185 height 16
click at [387, 129] on input "Yes, prices have increased somewhat" at bounding box center [374, 125] width 25 height 25
radio input "true"
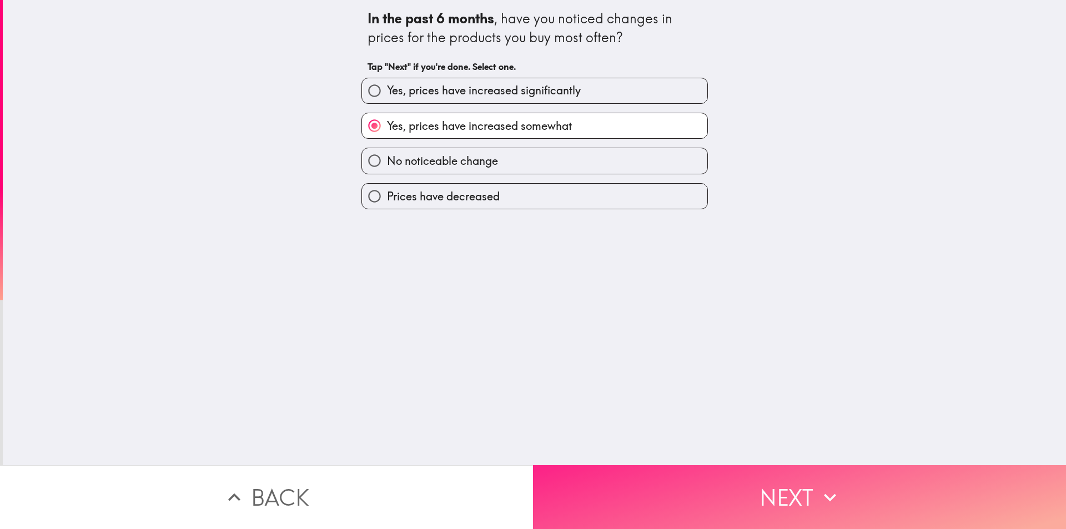
click at [594, 465] on button "Next" at bounding box center [799, 497] width 533 height 64
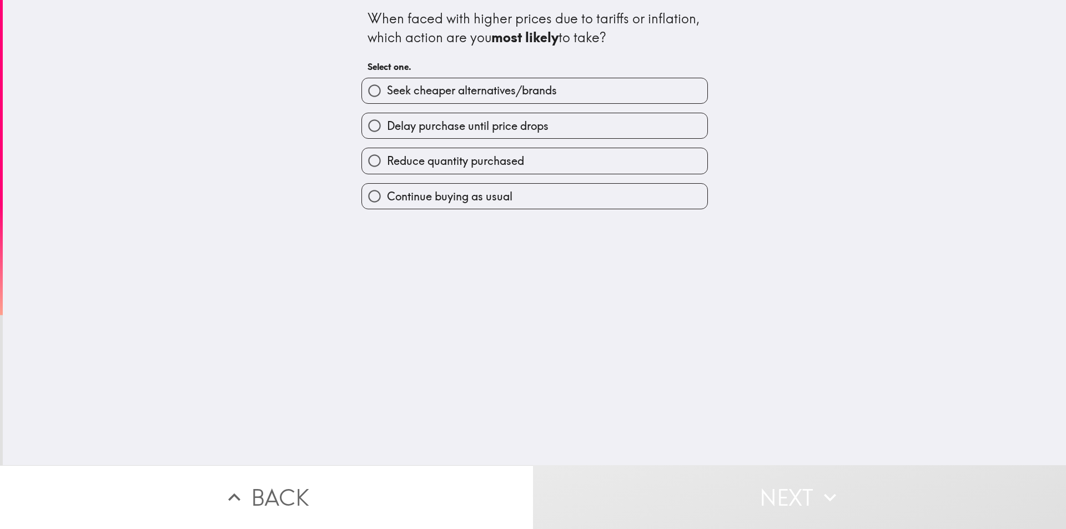
click at [481, 121] on span "Delay purchase until price drops" at bounding box center [468, 126] width 162 height 16
click at [387, 121] on input "Delay purchase until price drops" at bounding box center [374, 125] width 25 height 25
radio input "true"
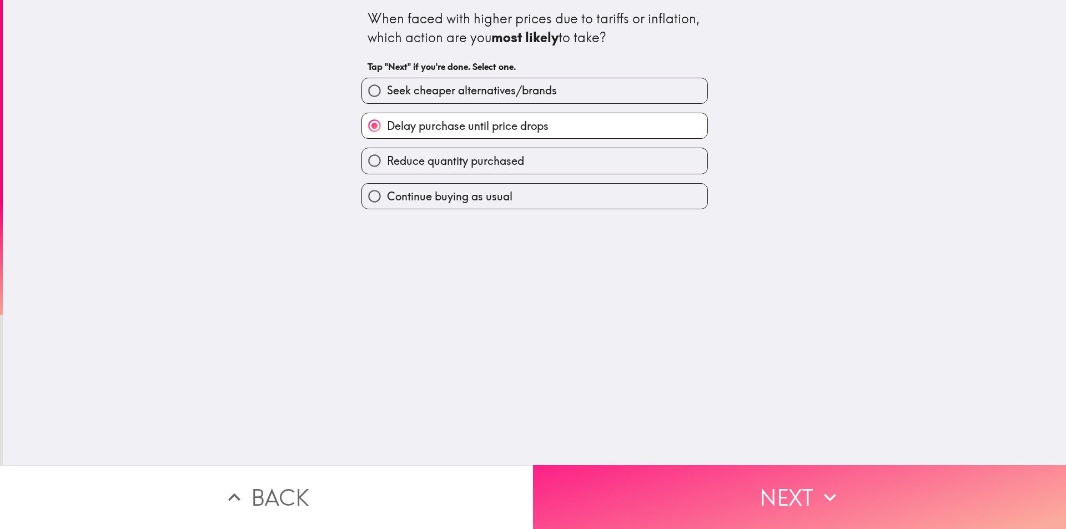
click at [641, 475] on button "Next" at bounding box center [799, 497] width 533 height 64
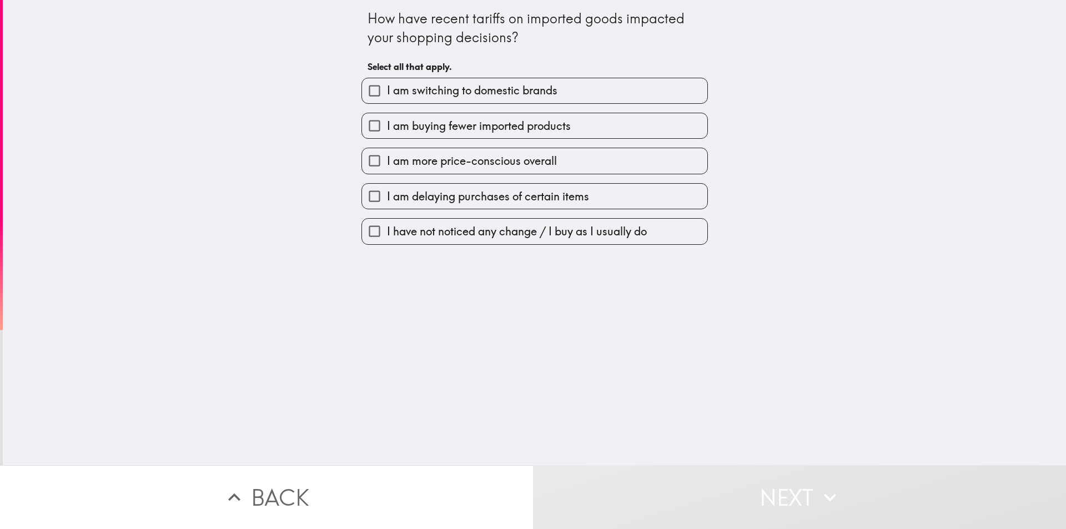
click at [522, 98] on span "I am switching to domestic brands" at bounding box center [472, 91] width 170 height 16
click at [387, 98] on input "I am switching to domestic brands" at bounding box center [374, 90] width 25 height 25
checkbox input "true"
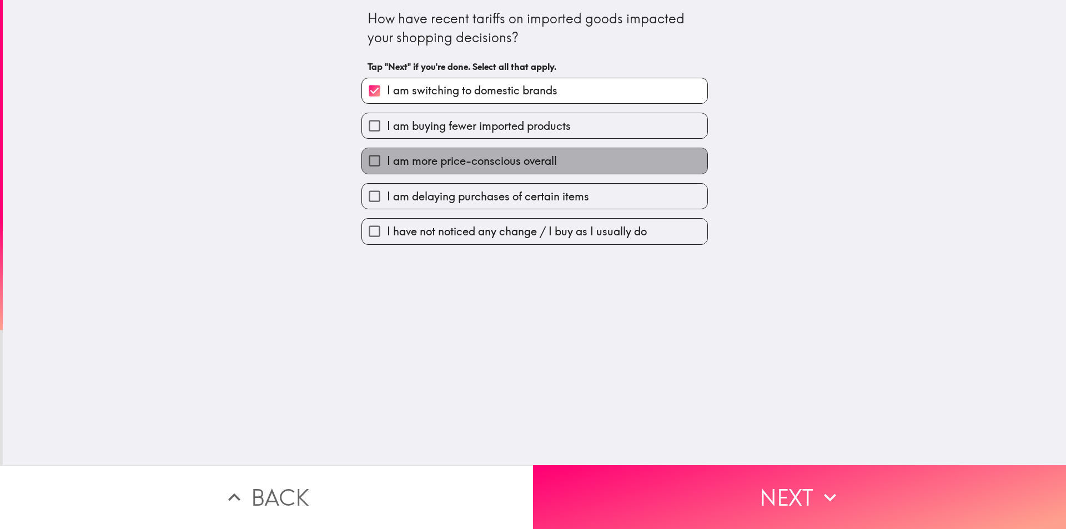
click at [486, 165] on span "I am more price-conscious overall" at bounding box center [472, 161] width 170 height 16
click at [387, 165] on input "I am more price-conscious overall" at bounding box center [374, 160] width 25 height 25
checkbox input "true"
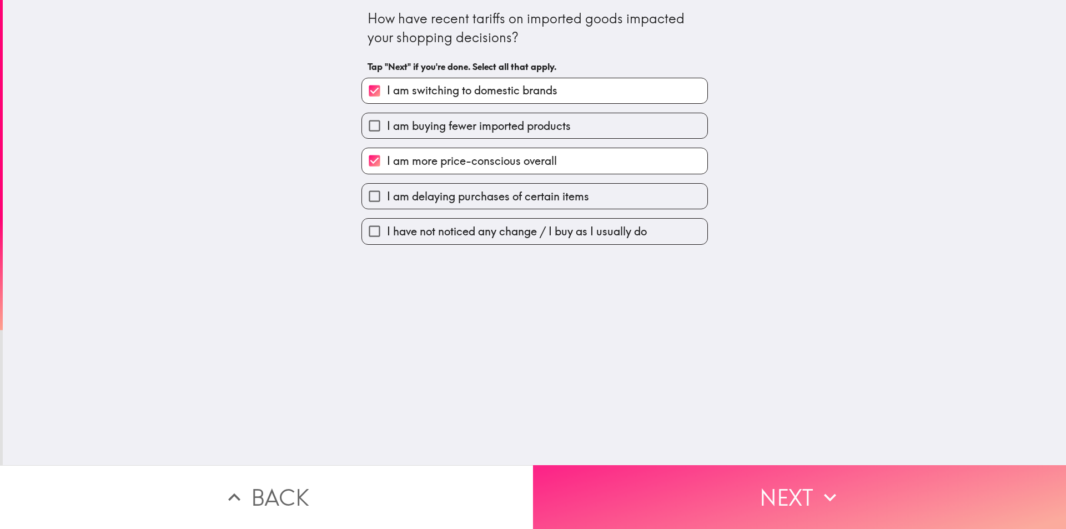
click at [591, 488] on button "Next" at bounding box center [799, 497] width 533 height 64
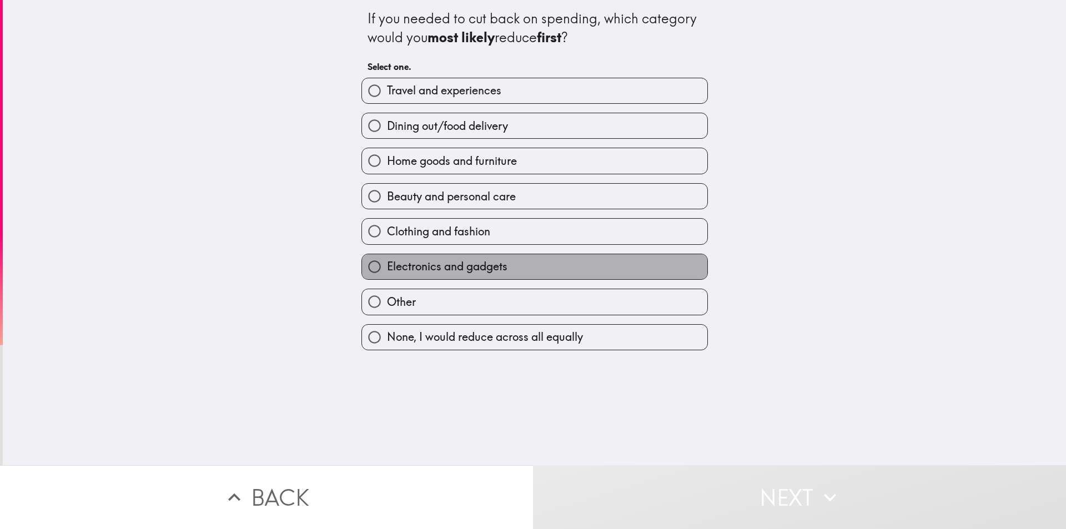
click at [449, 263] on span "Electronics and gadgets" at bounding box center [447, 267] width 121 height 16
click at [387, 263] on input "Electronics and gadgets" at bounding box center [374, 266] width 25 height 25
radio input "true"
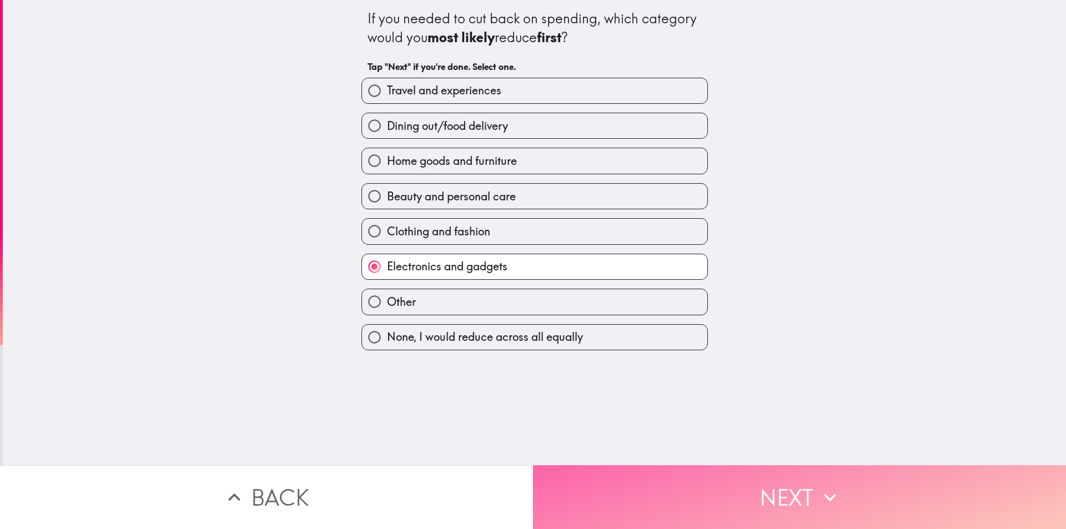
click at [603, 479] on button "Next" at bounding box center [799, 497] width 533 height 64
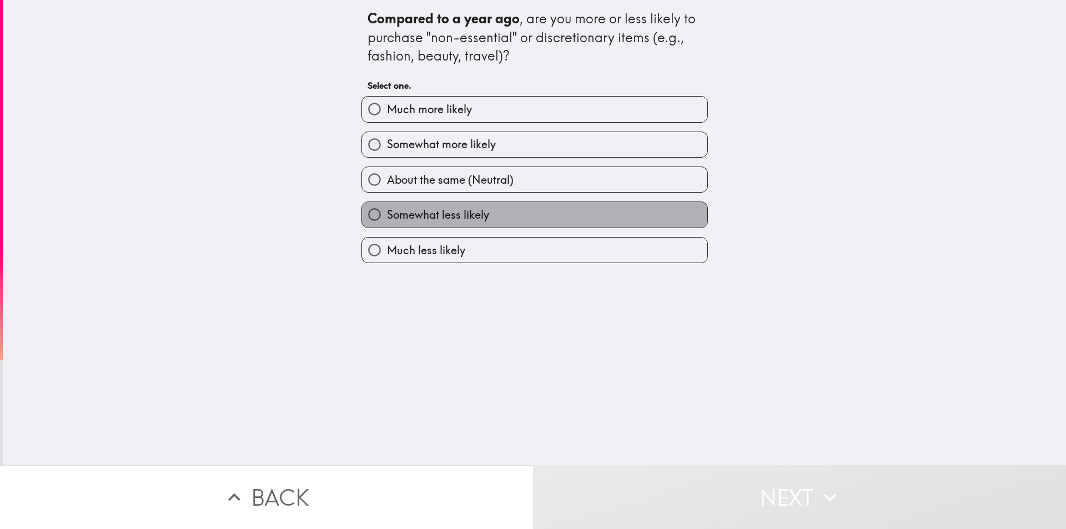
click at [490, 214] on label "Somewhat less likely" at bounding box center [534, 214] width 345 height 25
click at [387, 214] on input "Somewhat less likely" at bounding box center [374, 214] width 25 height 25
radio input "true"
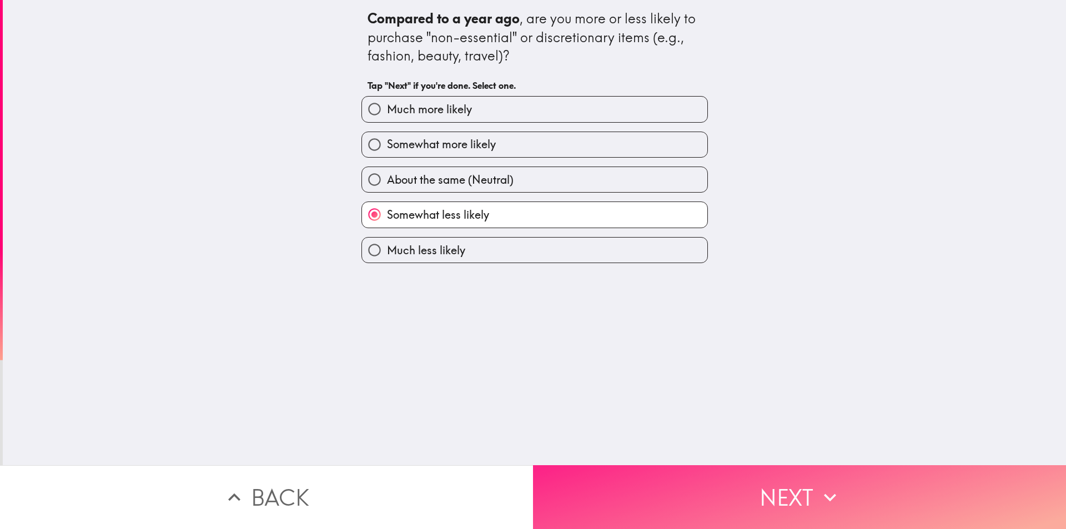
click at [594, 478] on button "Next" at bounding box center [799, 497] width 533 height 64
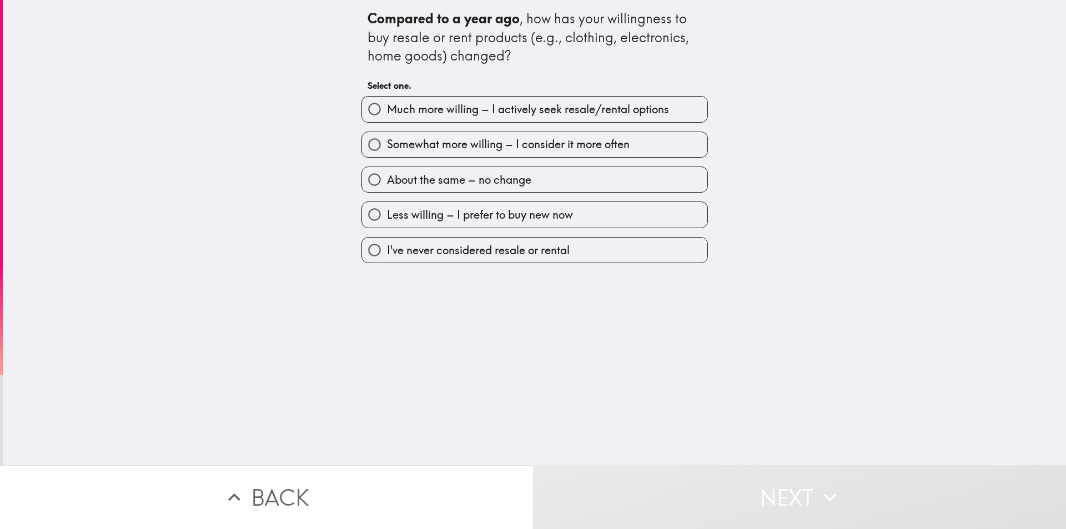
click at [426, 152] on span "Somewhat more willing – I consider it more often" at bounding box center [508, 145] width 243 height 16
click at [387, 152] on input "Somewhat more willing – I consider it more often" at bounding box center [374, 144] width 25 height 25
radio input "true"
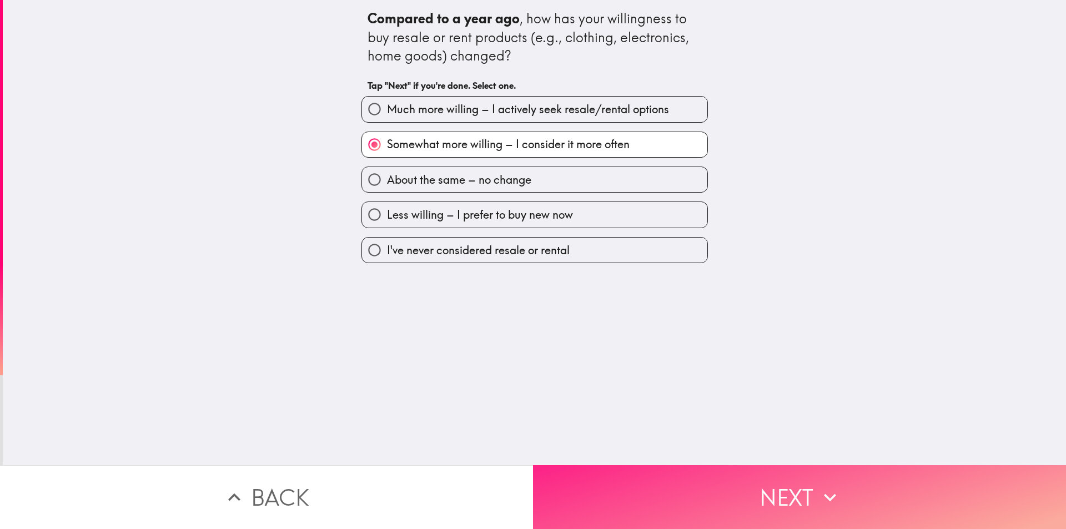
click at [583, 493] on button "Next" at bounding box center [799, 497] width 533 height 64
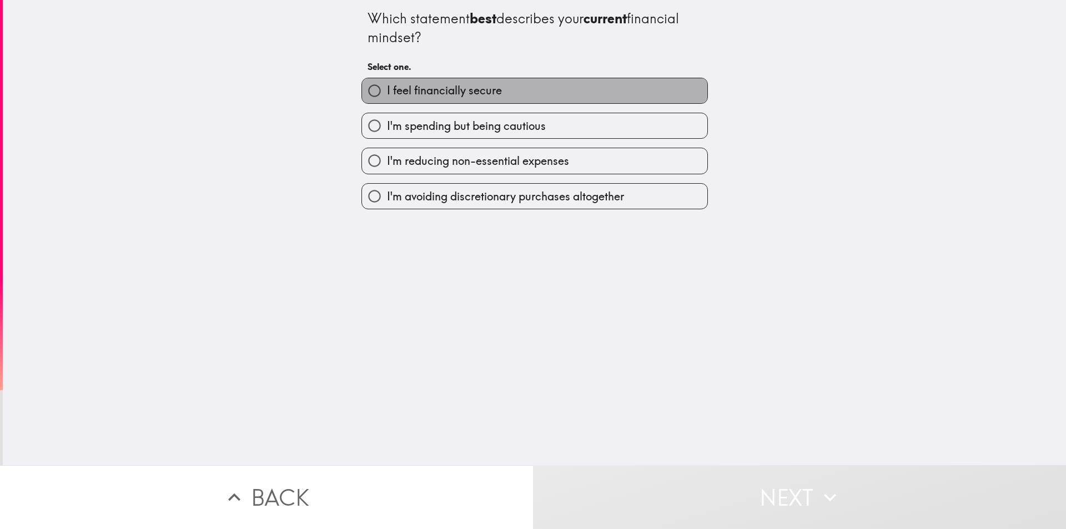
click at [506, 93] on label "I feel financially secure" at bounding box center [534, 90] width 345 height 25
click at [387, 93] on input "I feel financially secure" at bounding box center [374, 90] width 25 height 25
radio input "true"
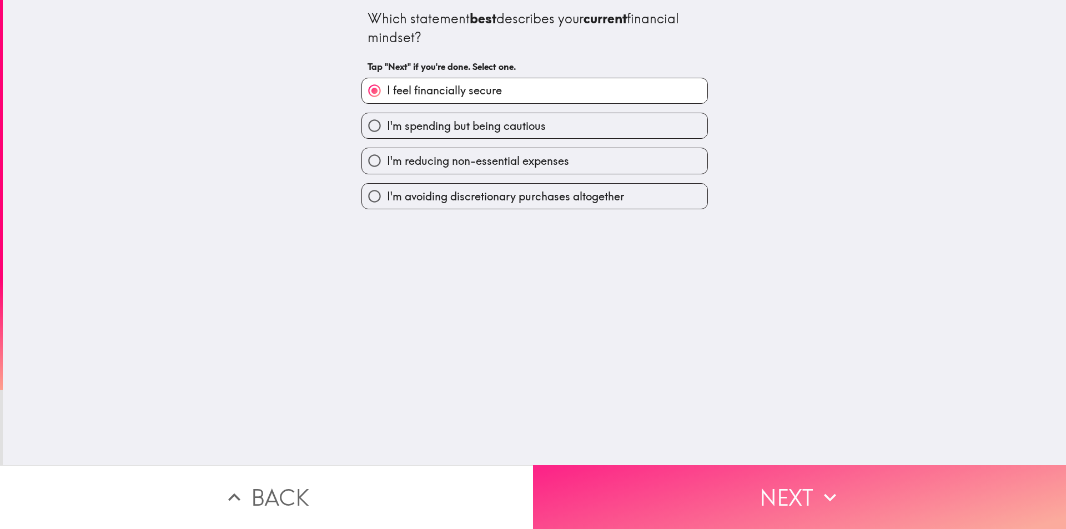
click at [735, 493] on button "Next" at bounding box center [799, 497] width 533 height 64
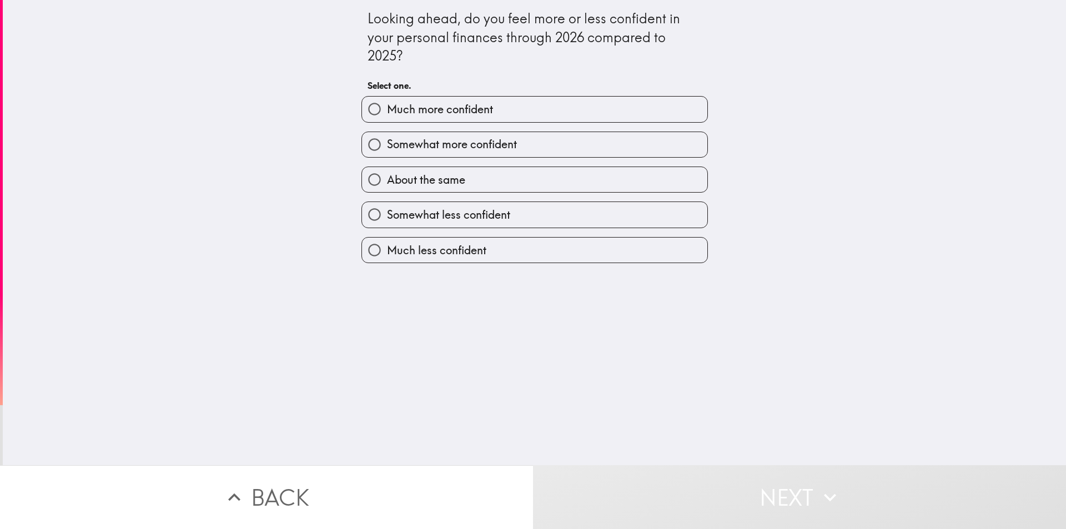
click at [459, 140] on span "Somewhat more confident" at bounding box center [452, 145] width 130 height 16
click at [387, 140] on input "Somewhat more confident" at bounding box center [374, 144] width 25 height 25
radio input "true"
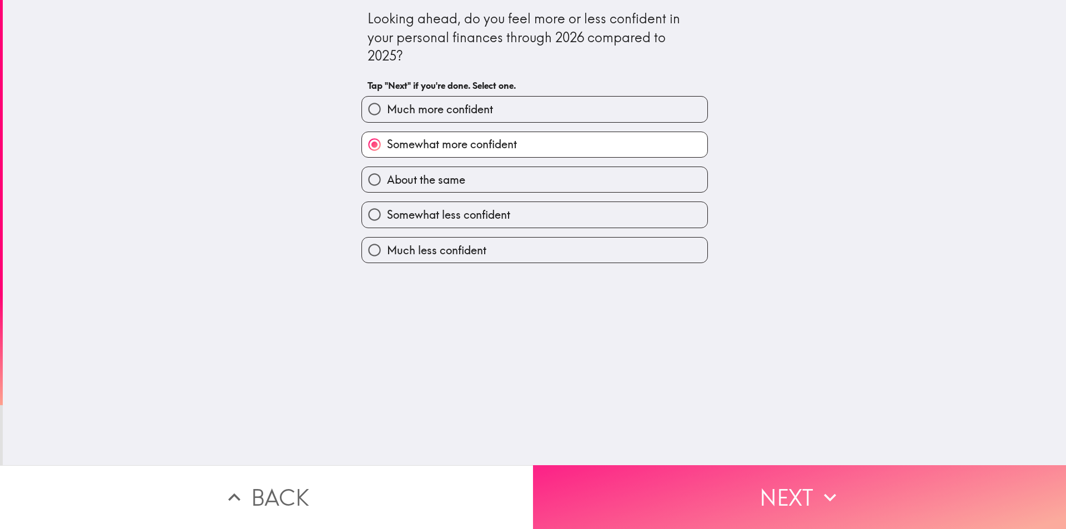
click at [689, 497] on button "Next" at bounding box center [799, 497] width 533 height 64
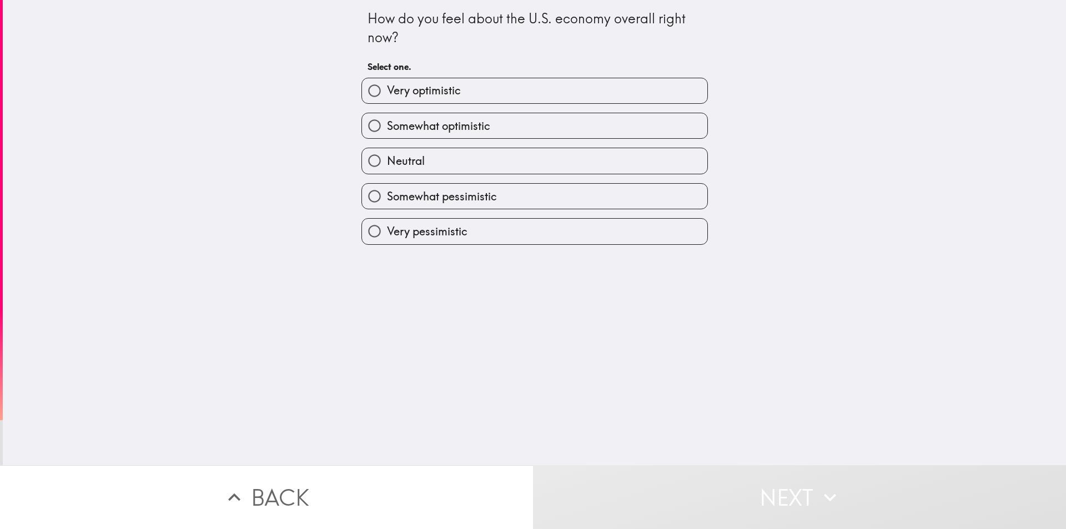
click at [446, 91] on span "Very optimistic" at bounding box center [424, 91] width 74 height 16
click at [387, 91] on input "Very optimistic" at bounding box center [374, 90] width 25 height 25
radio input "true"
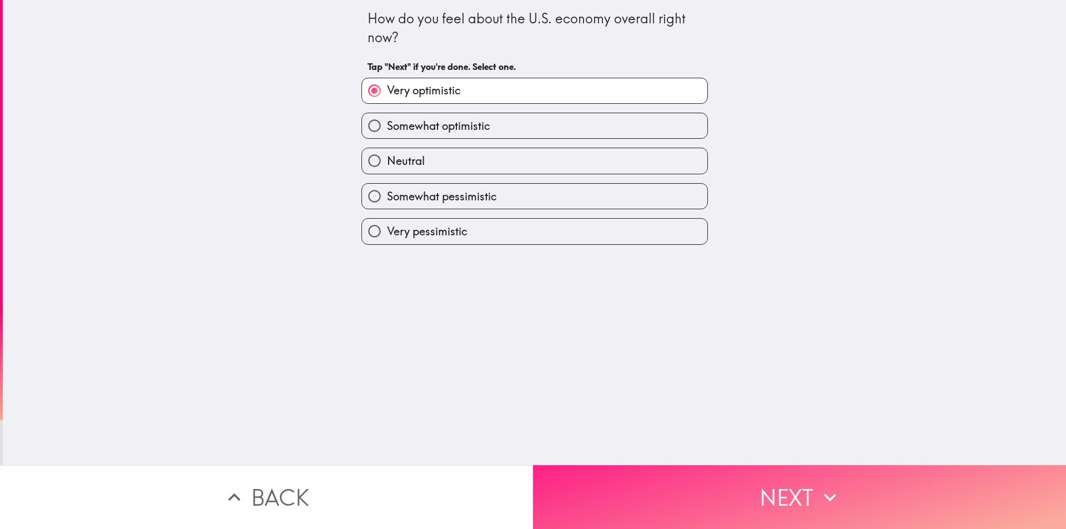
click at [642, 478] on button "Next" at bounding box center [799, 497] width 533 height 64
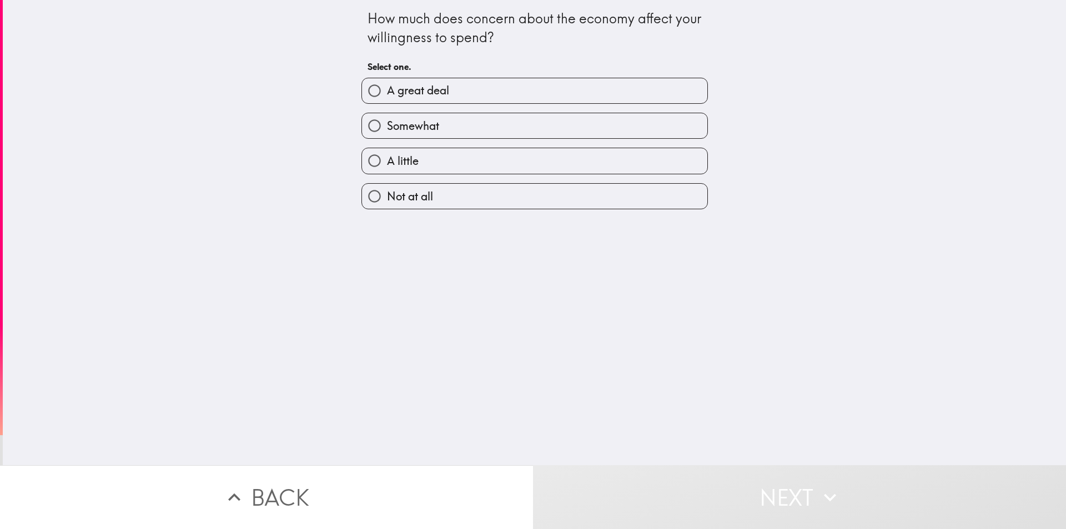
click at [421, 98] on span "A great deal" at bounding box center [418, 91] width 62 height 16
click at [387, 98] on input "A great deal" at bounding box center [374, 90] width 25 height 25
radio input "true"
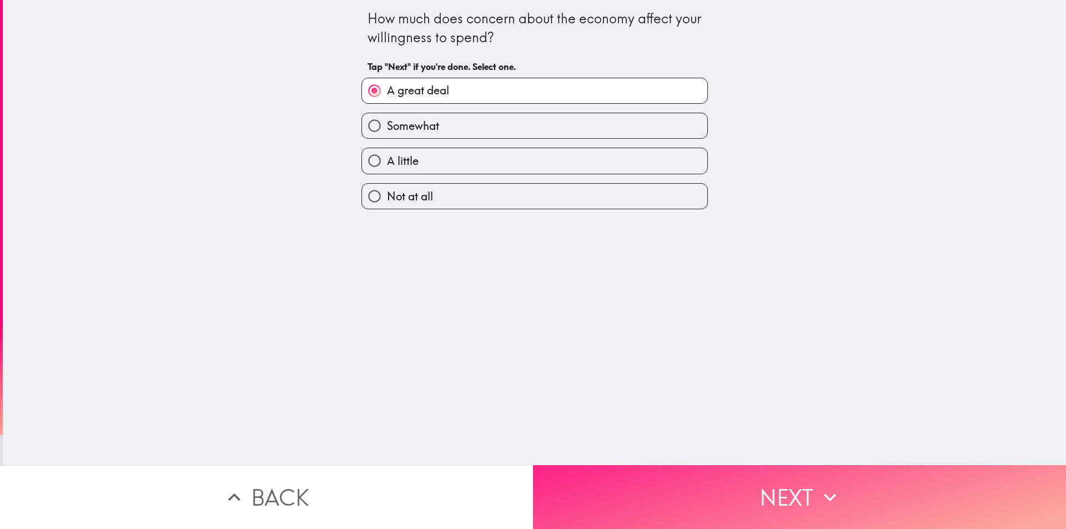
click at [617, 503] on button "Next" at bounding box center [799, 497] width 533 height 64
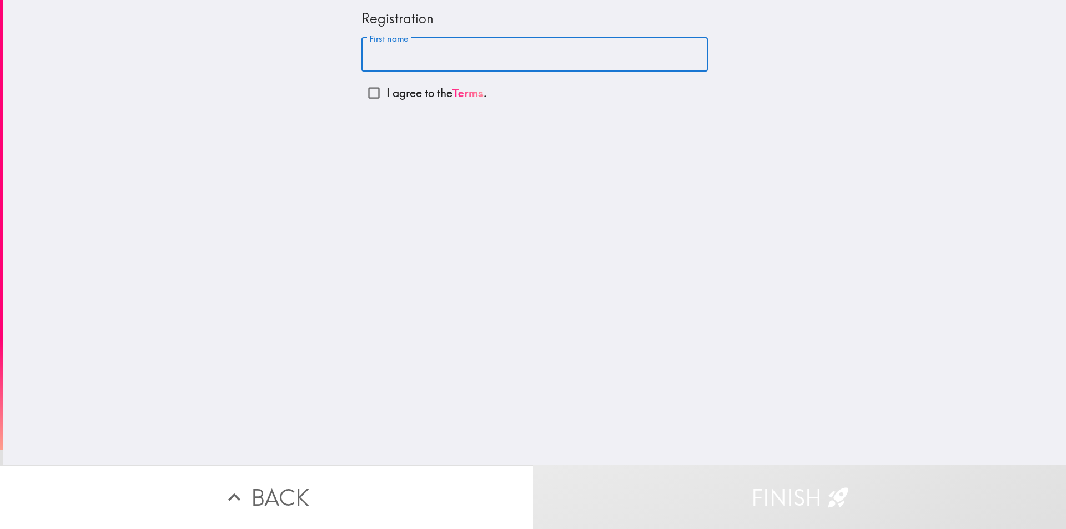
click at [384, 53] on input "First name" at bounding box center [535, 55] width 347 height 34
type input "[PERSON_NAME]"
click at [369, 91] on input "I agree to the Terms ." at bounding box center [374, 93] width 25 height 25
checkbox input "true"
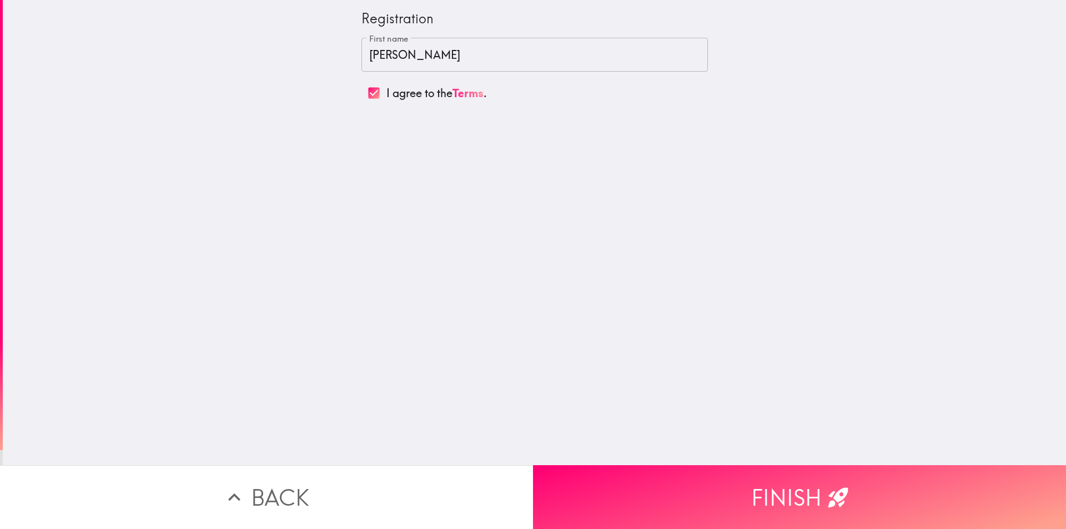
click at [620, 488] on button "Finish" at bounding box center [799, 497] width 533 height 64
